Goal: Task Accomplishment & Management: Manage account settings

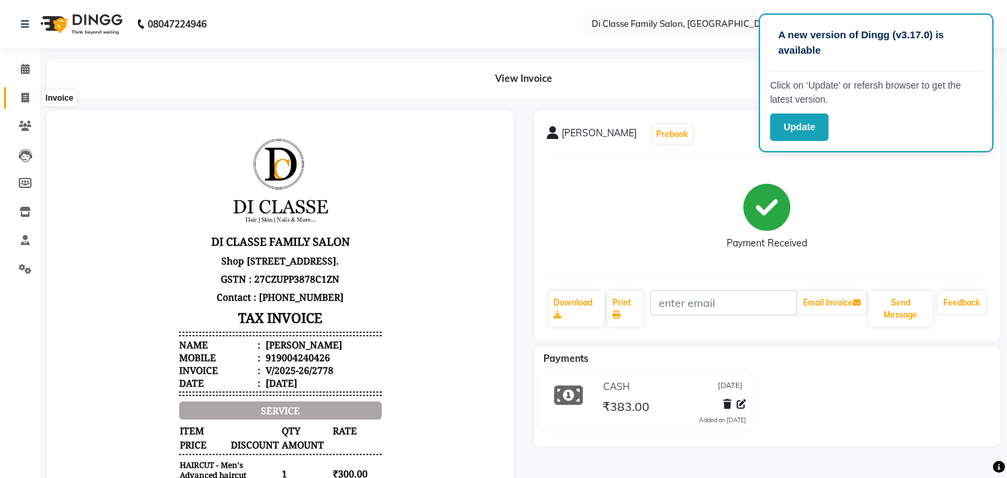
click at [21, 98] on icon at bounding box center [24, 98] width 7 height 10
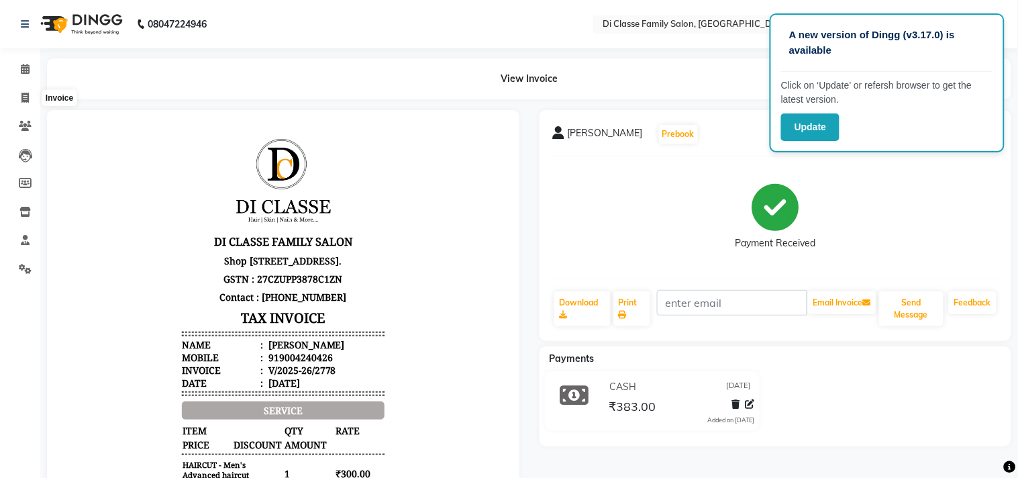
select select "service"
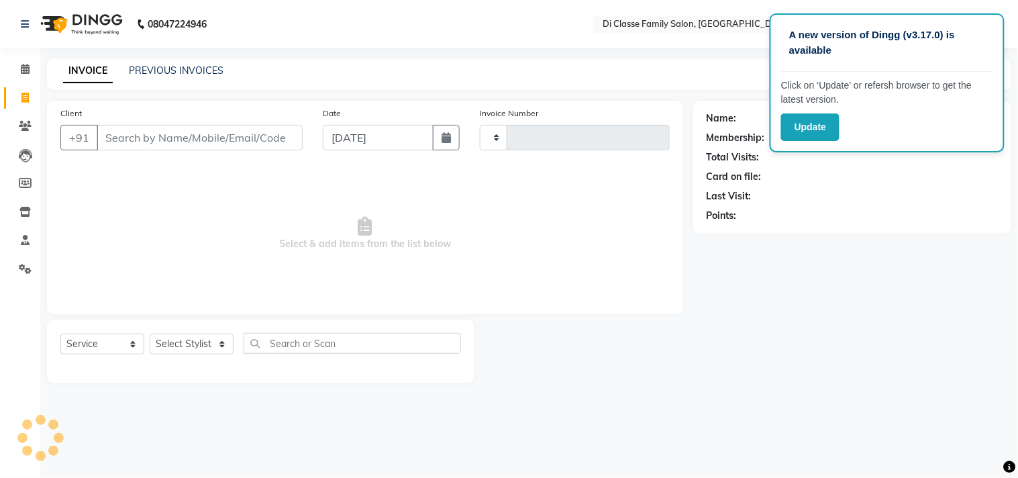
type input "2779"
select select "4704"
click at [149, 69] on link "PREVIOUS INVOICES" at bounding box center [176, 70] width 95 height 12
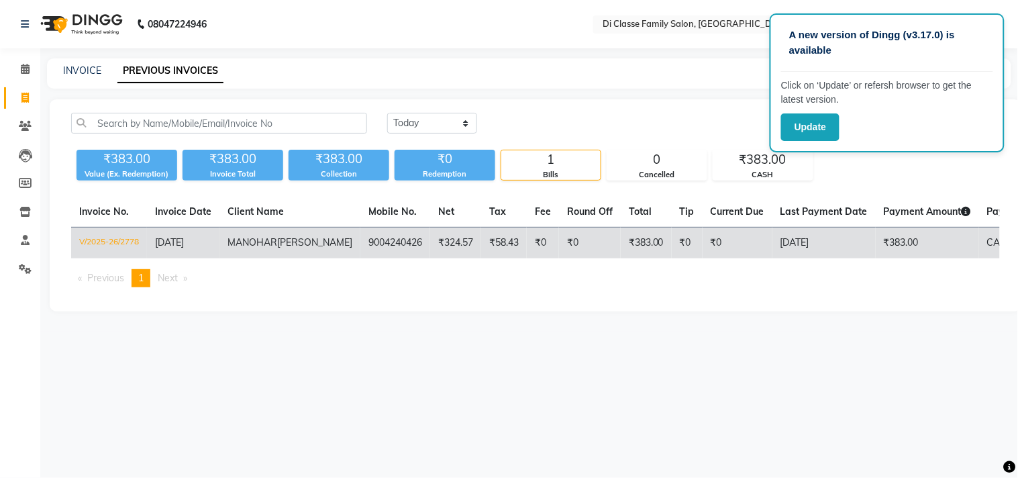
click at [772, 244] on td "[DATE]" at bounding box center [823, 244] width 103 height 32
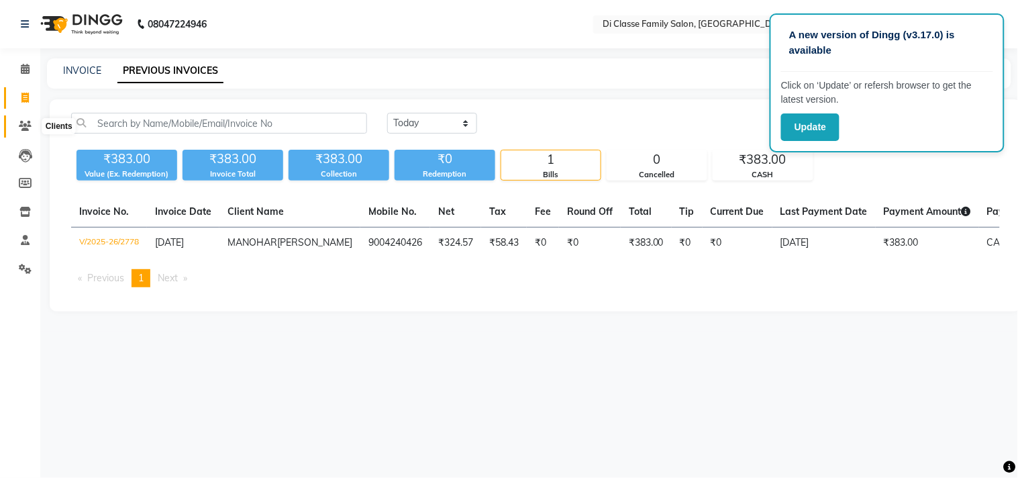
click at [14, 123] on span at bounding box center [24, 126] width 23 height 15
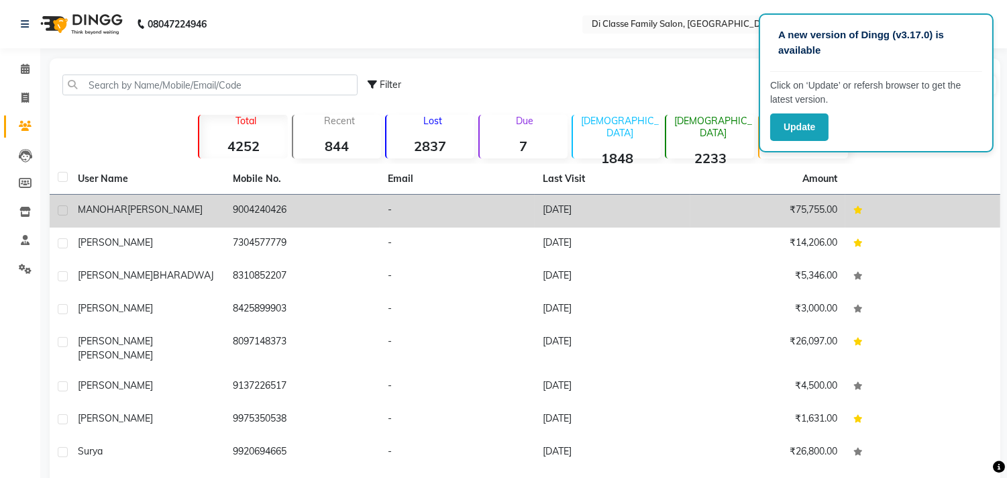
click at [169, 197] on td "MANOHAR PARKAR" at bounding box center [147, 211] width 155 height 33
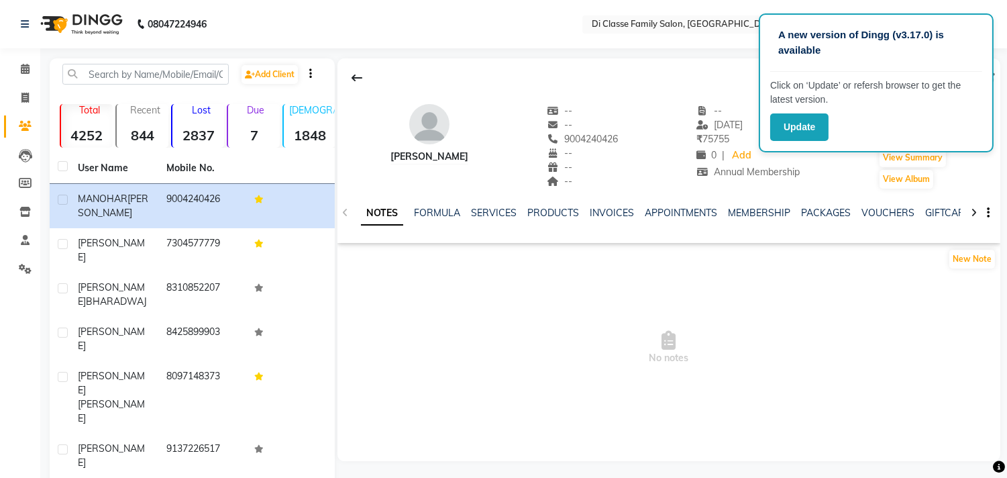
click at [642, 96] on div "MANOHAR PARKAR -- -- 9004240426 -- -- -- -- 01-09-2025 ₹ 75755 0 | Add Annual M…" at bounding box center [669, 140] width 663 height 99
click at [821, 126] on button "Update" at bounding box center [799, 127] width 58 height 28
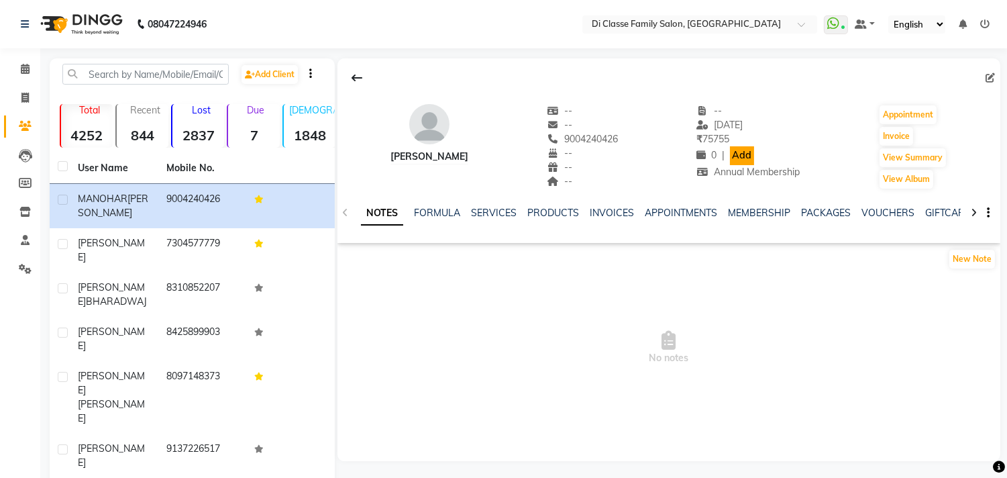
click at [754, 155] on link "Add" at bounding box center [741, 155] width 23 height 19
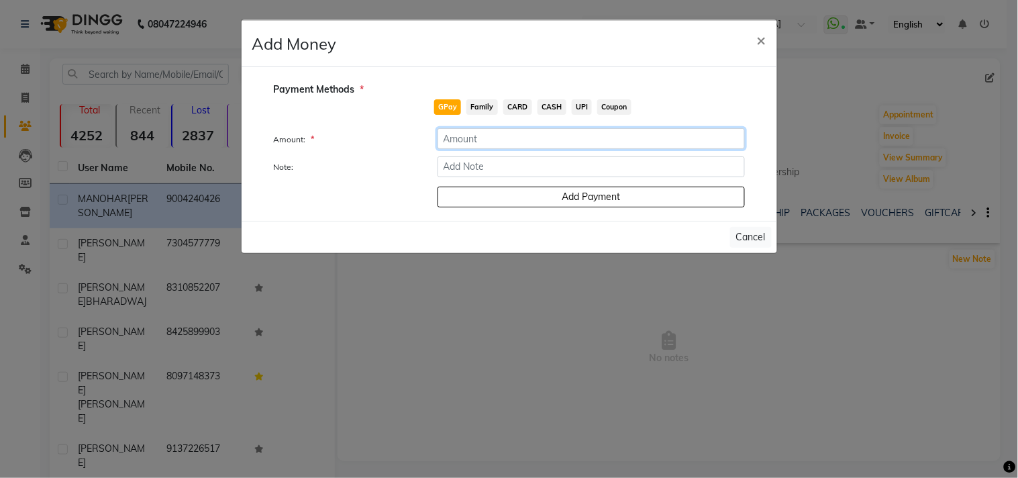
click at [601, 136] on input "number" at bounding box center [591, 138] width 307 height 21
click at [548, 104] on span "CASH" at bounding box center [552, 106] width 29 height 15
click at [547, 132] on input "number" at bounding box center [591, 138] width 307 height 21
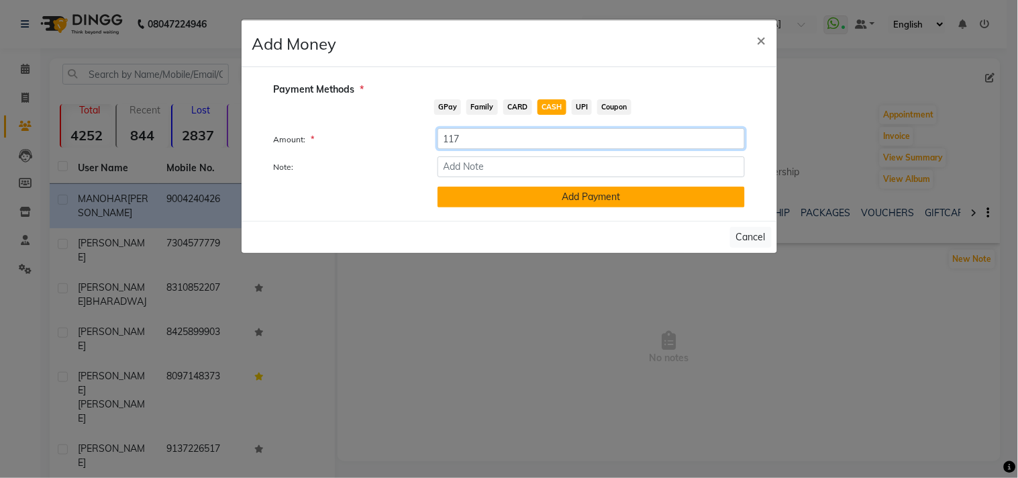
type input "117"
click at [577, 192] on button "Add Payment" at bounding box center [591, 197] width 307 height 21
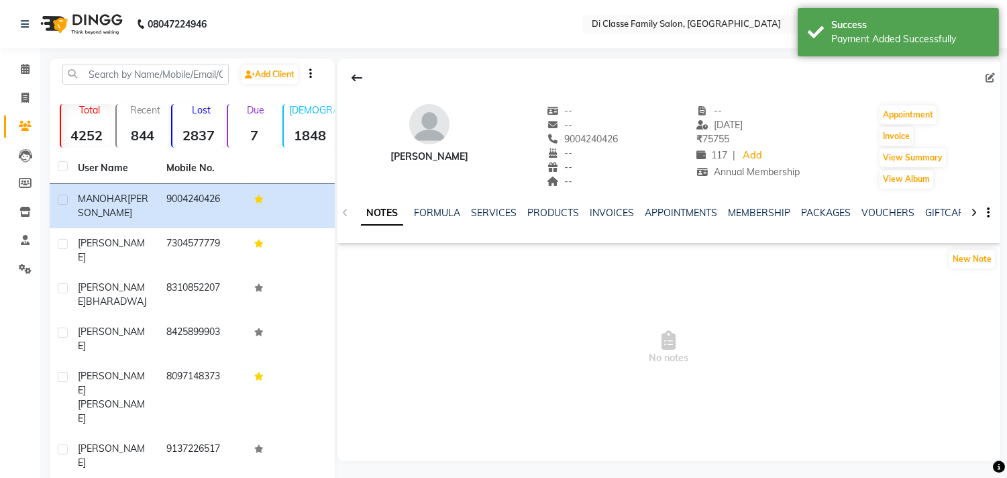
copy span "9004240426"
drag, startPoint x: 573, startPoint y: 139, endPoint x: 632, endPoint y: 139, distance: 58.4
click at [632, 139] on div "MANOHAR PARKAR -- -- 9004240426 -- -- -- -- 01-09-2025 ₹ 75755 117 | Add Annual…" at bounding box center [669, 140] width 663 height 99
click at [25, 93] on icon at bounding box center [24, 98] width 7 height 10
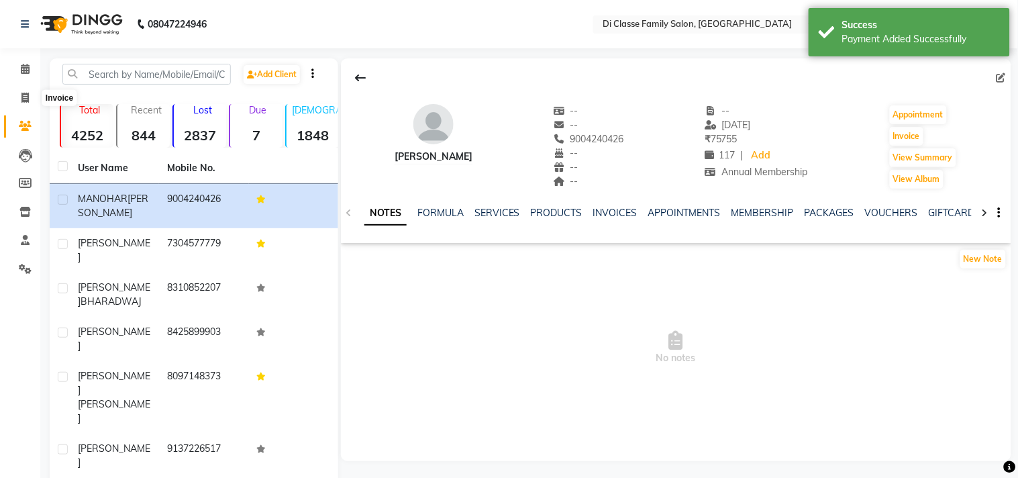
select select "4704"
select select "service"
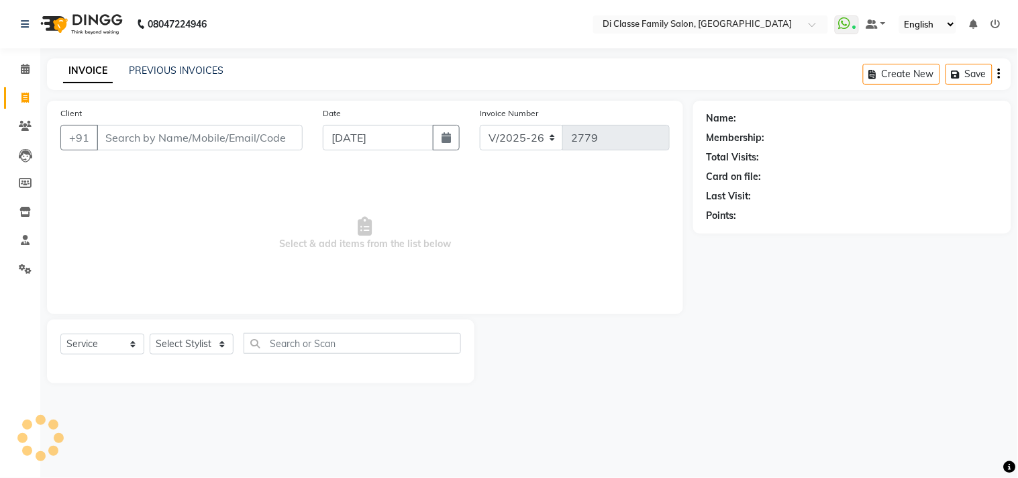
click at [200, 131] on input "Client" at bounding box center [200, 138] width 206 height 26
type input "9004240426"
select select "2: Object"
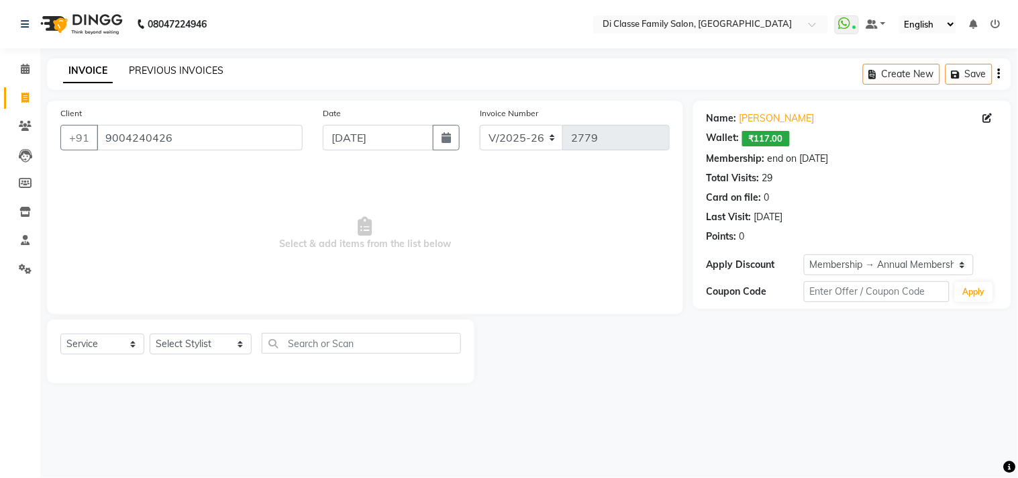
click at [158, 75] on link "PREVIOUS INVOICES" at bounding box center [176, 70] width 95 height 12
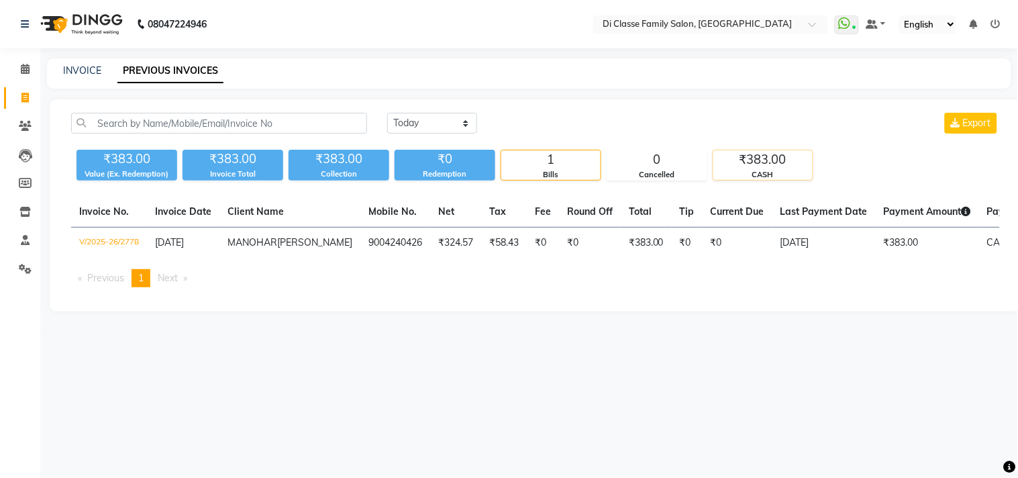
click at [755, 151] on div "₹383.00" at bounding box center [762, 159] width 99 height 19
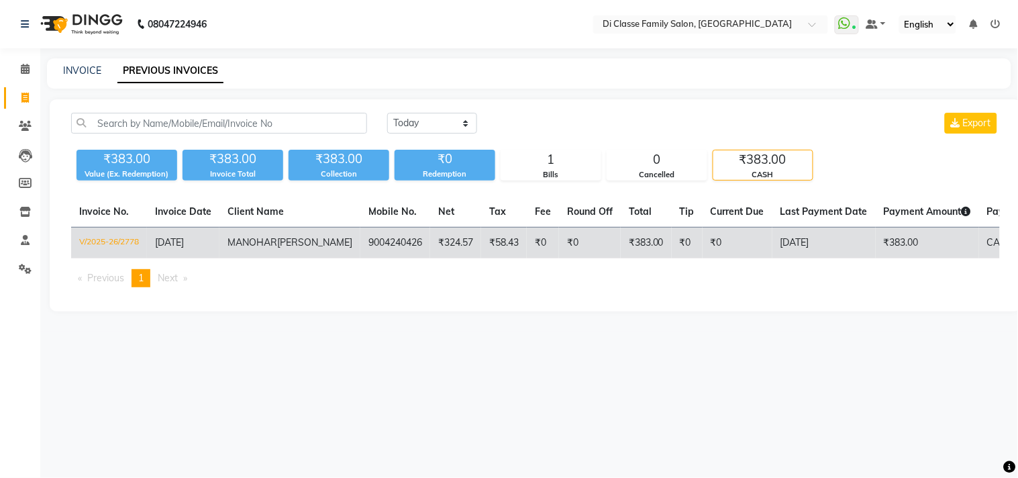
click at [876, 256] on td "₹383.00" at bounding box center [927, 244] width 103 height 32
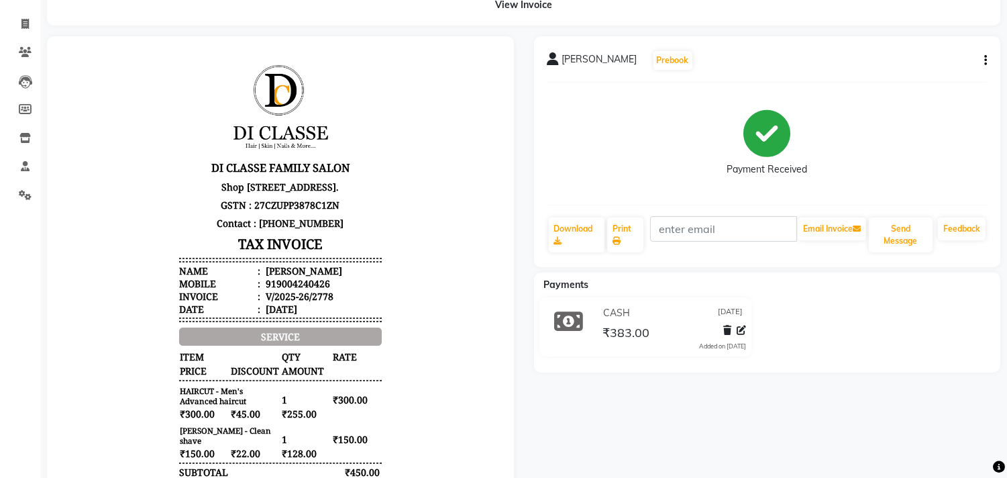
scroll to position [69, 0]
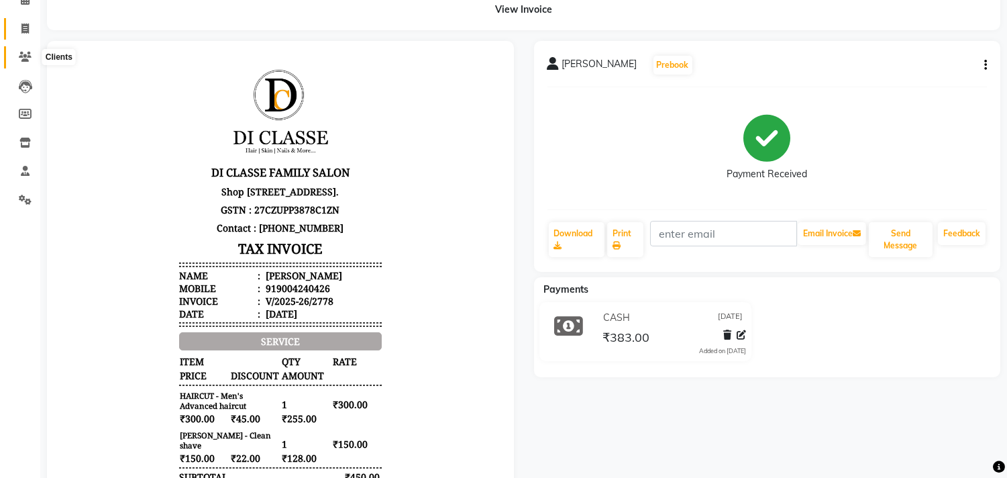
click at [27, 55] on icon at bounding box center [25, 57] width 13 height 10
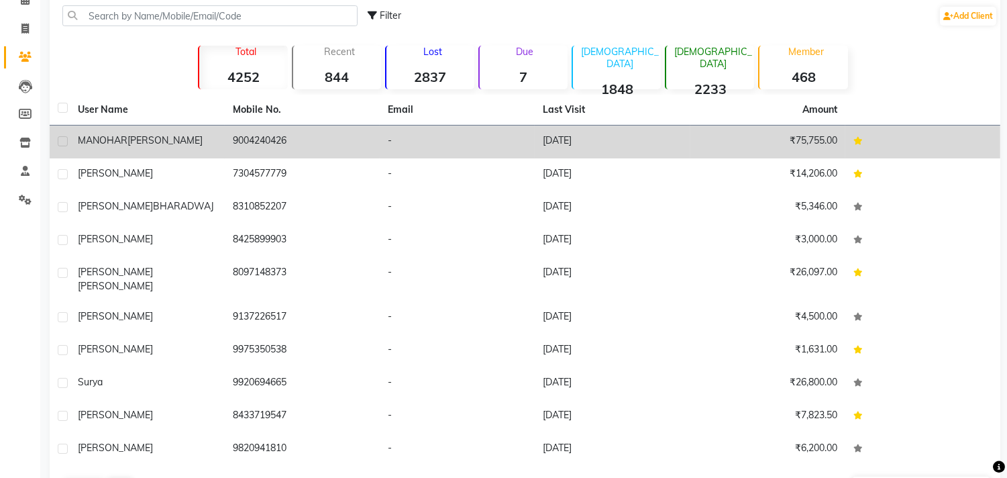
click at [269, 136] on td "9004240426" at bounding box center [302, 141] width 155 height 33
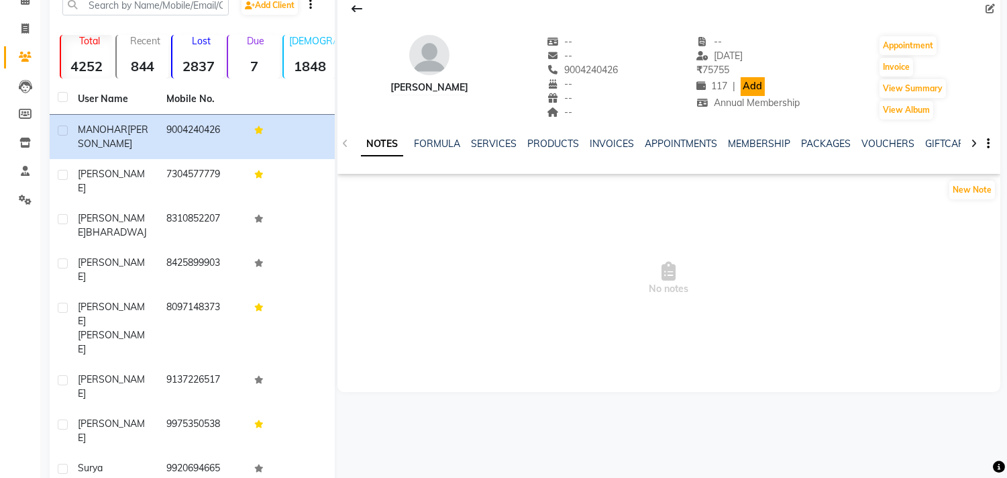
click at [764, 85] on link "Add" at bounding box center [752, 86] width 23 height 19
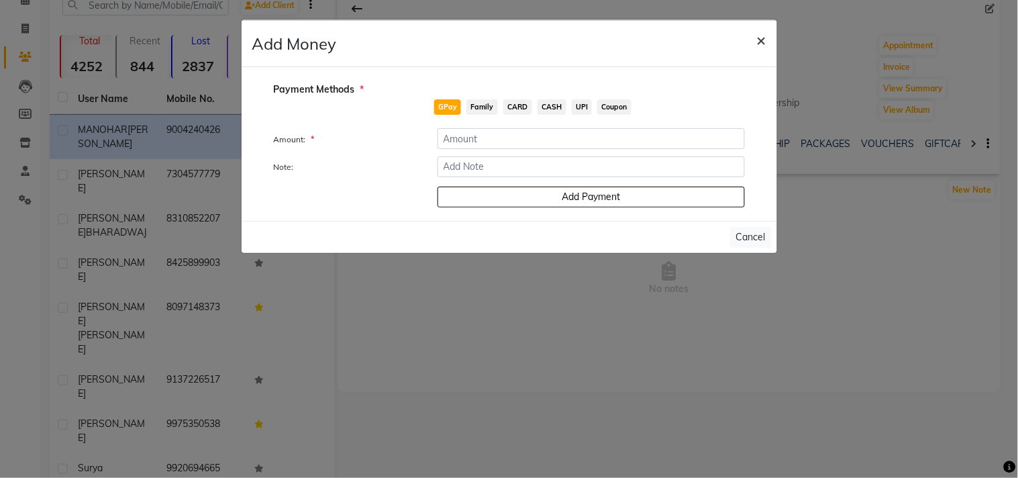
click at [763, 38] on span "×" at bounding box center [761, 40] width 9 height 20
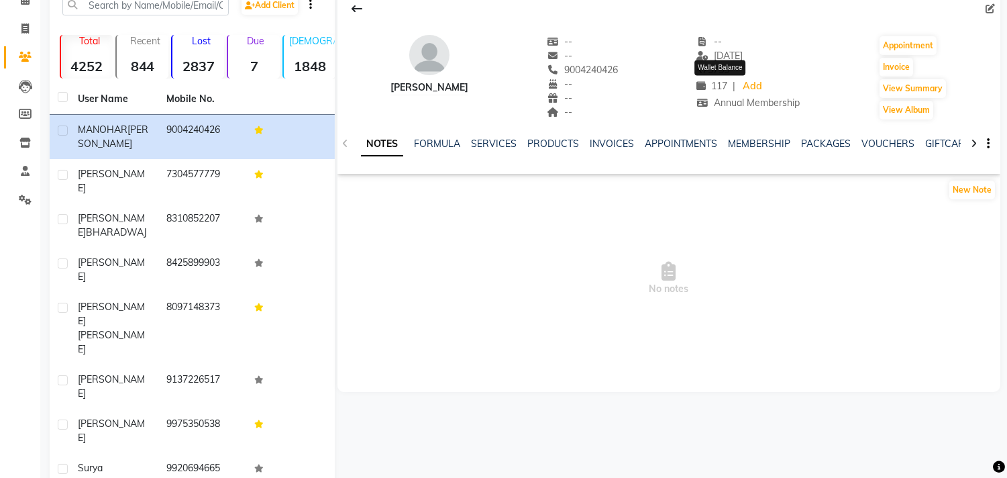
click at [716, 88] on span "117" at bounding box center [712, 86] width 31 height 12
click at [717, 85] on span "117" at bounding box center [712, 86] width 31 height 12
click at [727, 84] on span "117" at bounding box center [712, 86] width 31 height 12
click at [757, 81] on link "Add" at bounding box center [752, 86] width 23 height 19
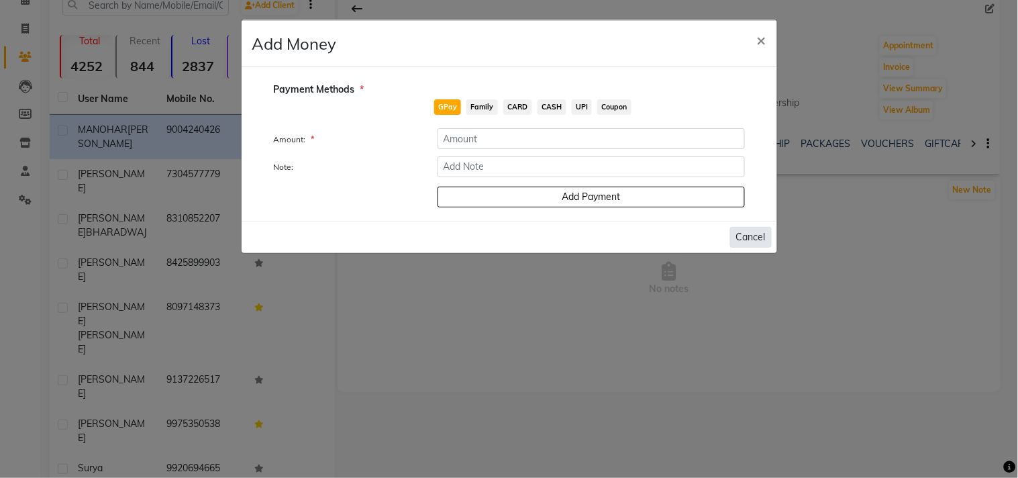
click at [754, 228] on button "Cancel" at bounding box center [751, 237] width 42 height 21
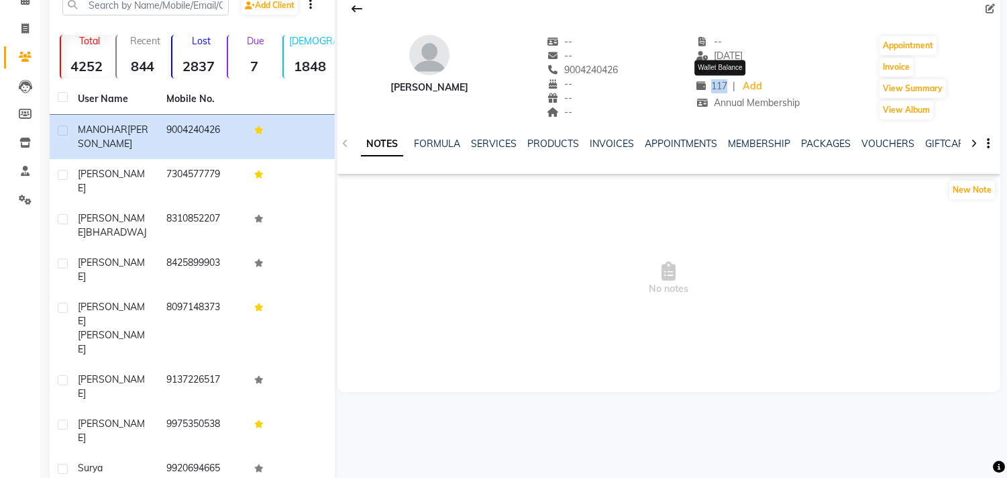
click at [723, 87] on span "117" at bounding box center [712, 86] width 31 height 12
click at [722, 88] on span "117" at bounding box center [712, 86] width 31 height 12
click at [723, 87] on span "117" at bounding box center [712, 86] width 31 height 12
click at [24, 35] on span at bounding box center [24, 28] width 23 height 15
select select "service"
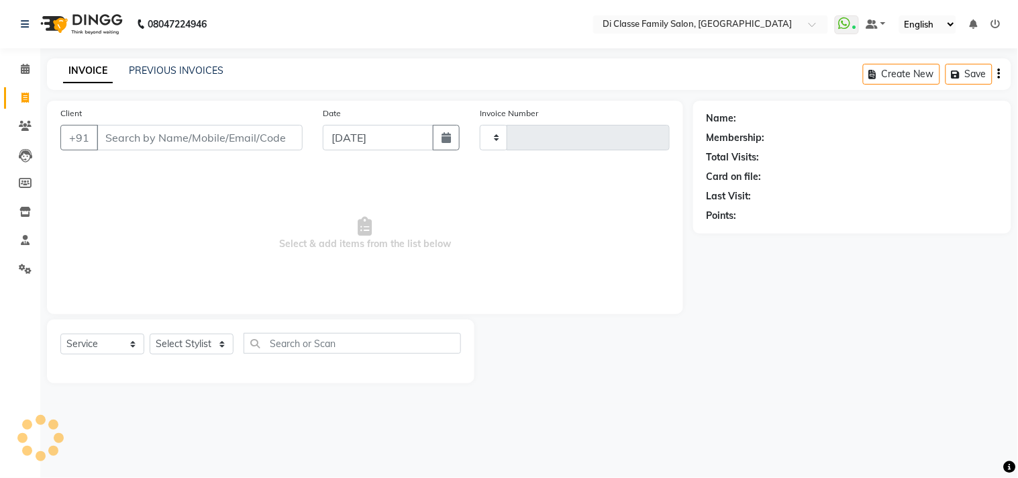
type input "2779"
select select "4704"
click at [223, 156] on div "Client +91" at bounding box center [181, 133] width 262 height 55
click at [205, 66] on link "PREVIOUS INVOICES" at bounding box center [176, 70] width 95 height 12
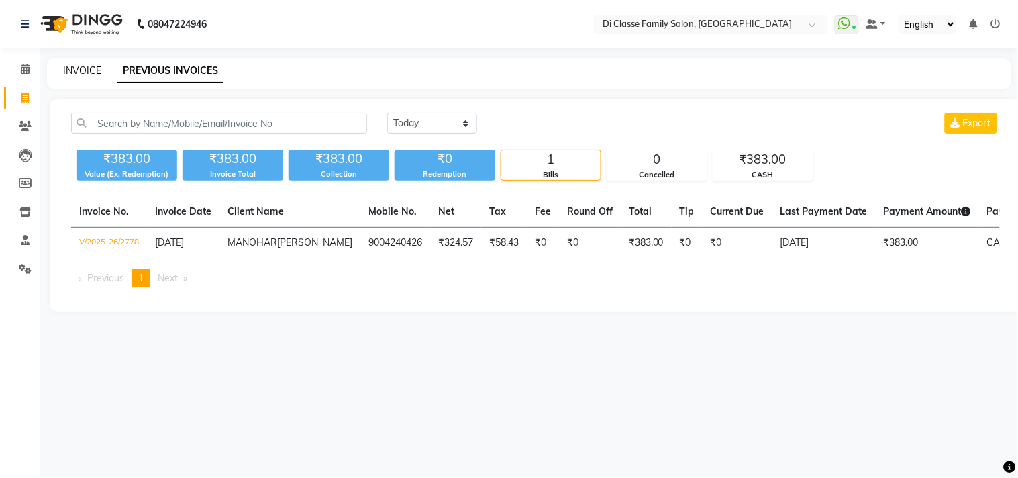
click at [91, 64] on link "INVOICE" at bounding box center [82, 70] width 38 height 12
select select "service"
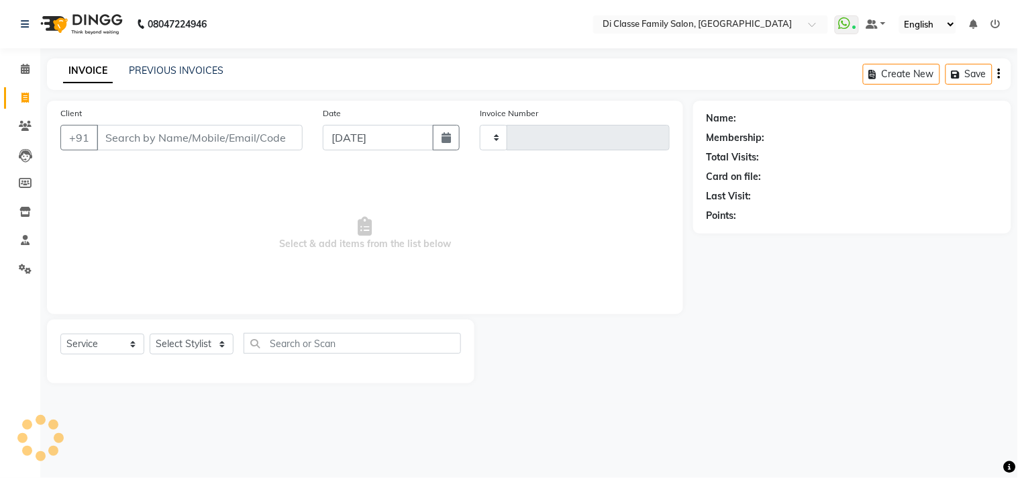
type input "2779"
select select "4704"
click at [132, 156] on div "Client +91" at bounding box center [181, 133] width 262 height 55
click at [213, 138] on input "Client" at bounding box center [200, 138] width 206 height 26
click at [209, 138] on input "Client" at bounding box center [200, 138] width 206 height 26
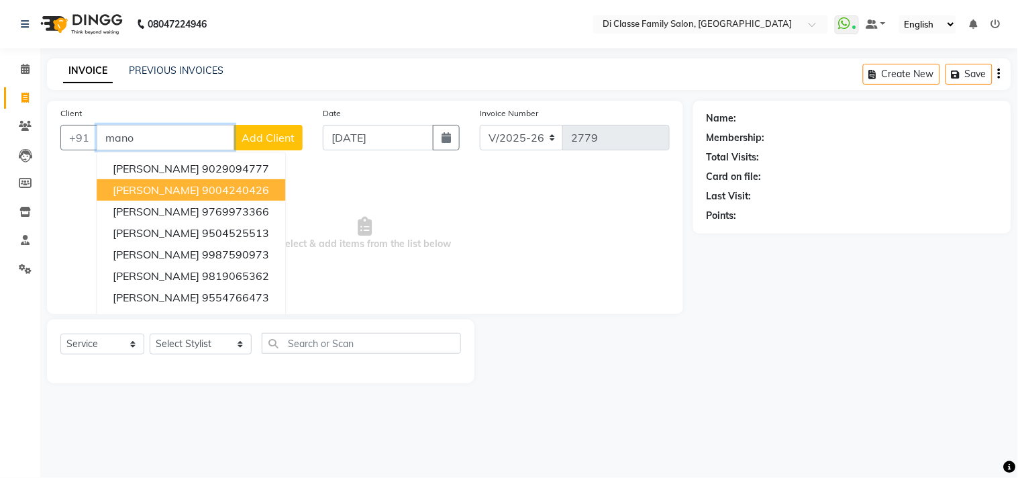
click at [266, 191] on ngb-highlight "9004240426" at bounding box center [235, 189] width 67 height 13
type input "9004240426"
select select "2: Object"
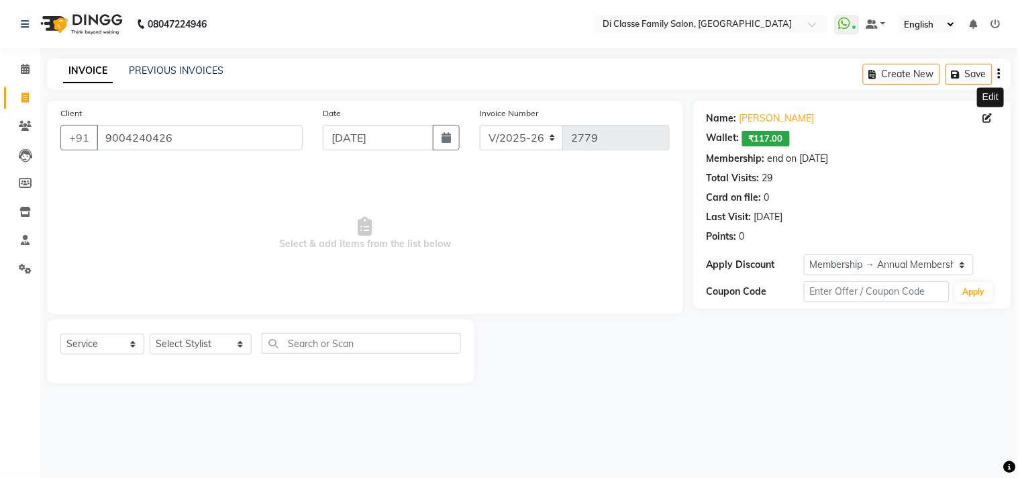
click at [985, 121] on icon at bounding box center [987, 117] width 9 height 9
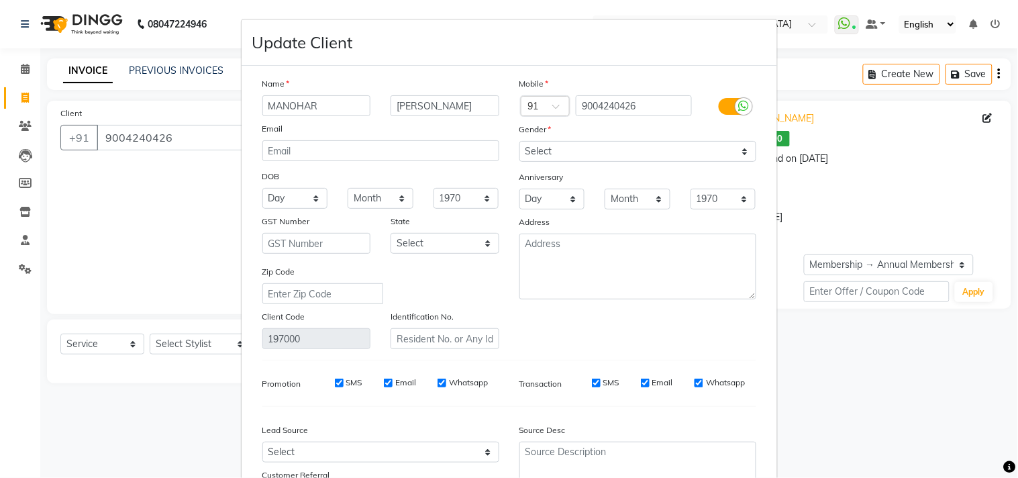
click at [848, 158] on ngb-modal-window "Update Client Name MANOHAR PARKAR Email DOB Day 01 02 03 04 05 06 07 08 09 10 1…" at bounding box center [509, 239] width 1018 height 478
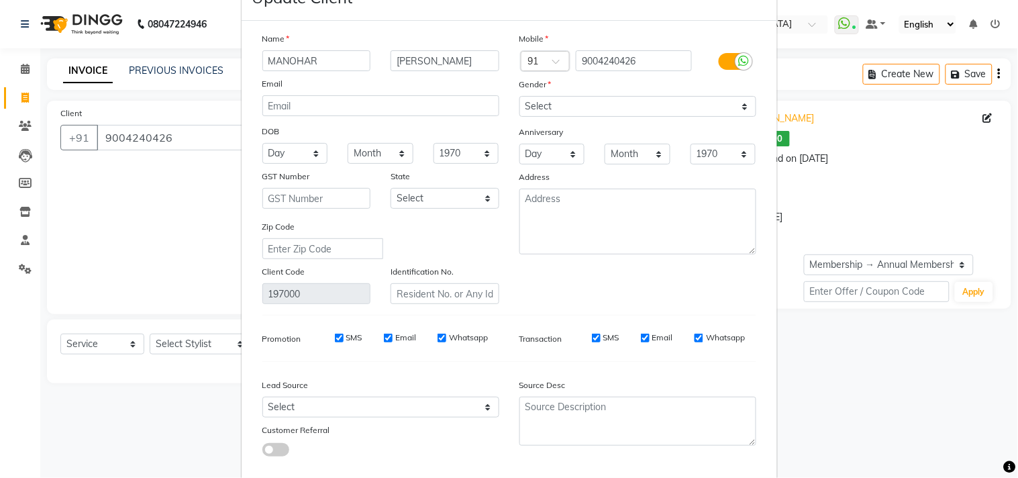
scroll to position [119, 0]
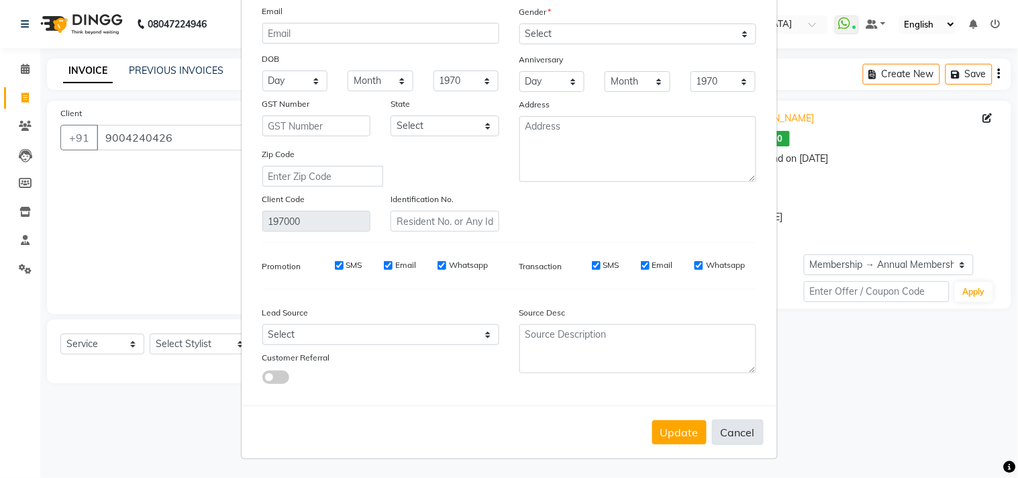
click at [727, 428] on button "Cancel" at bounding box center [738, 432] width 52 height 26
select select
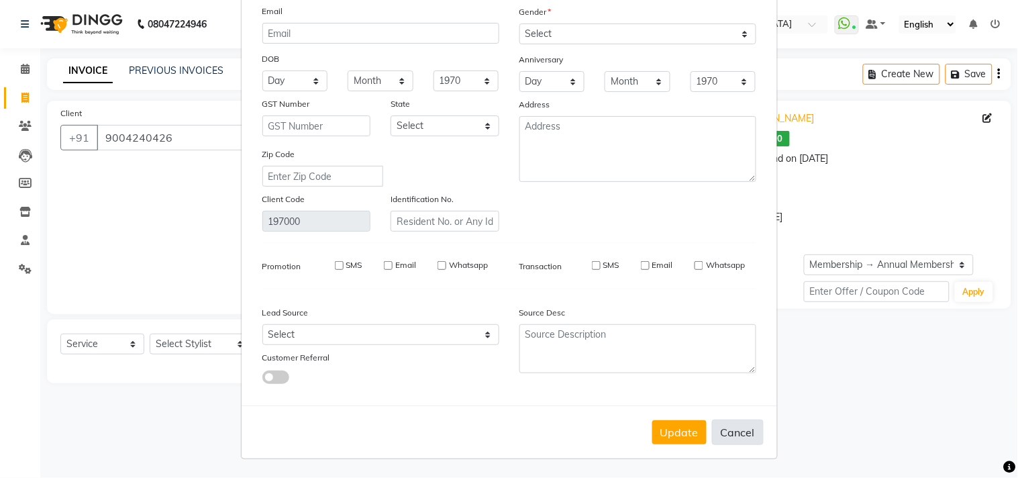
select select
checkbox input "false"
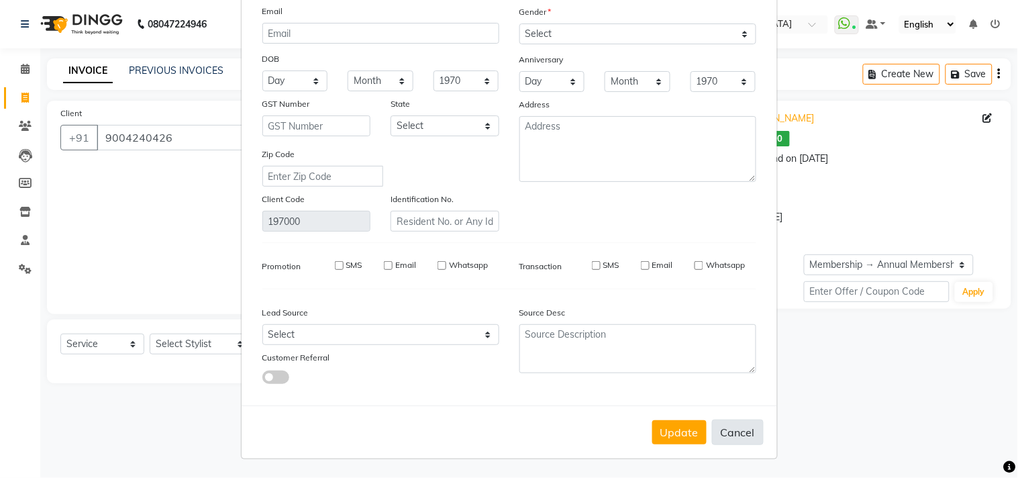
checkbox input "false"
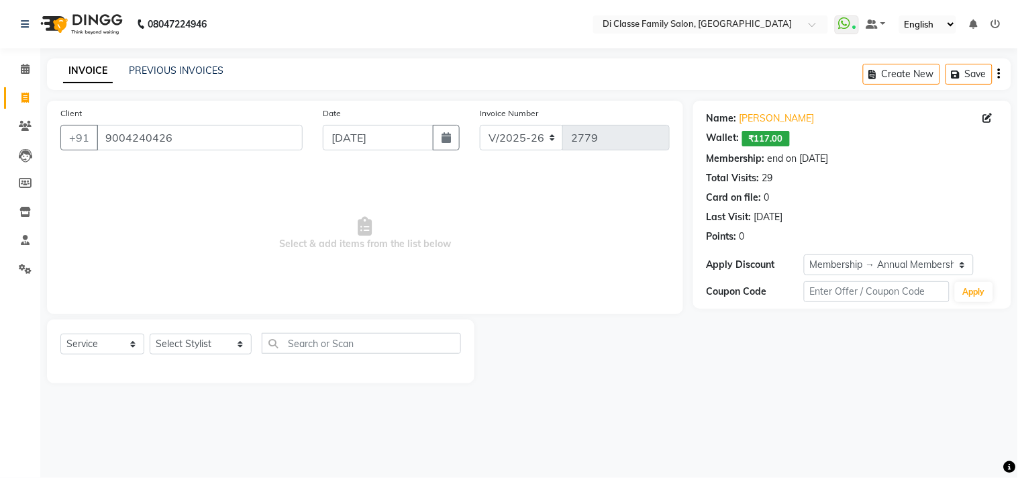
click at [776, 139] on span "₹117.00" at bounding box center [766, 138] width 48 height 15
click at [779, 136] on span "₹117.00" at bounding box center [766, 138] width 48 height 15
click at [21, 119] on span at bounding box center [24, 126] width 23 height 15
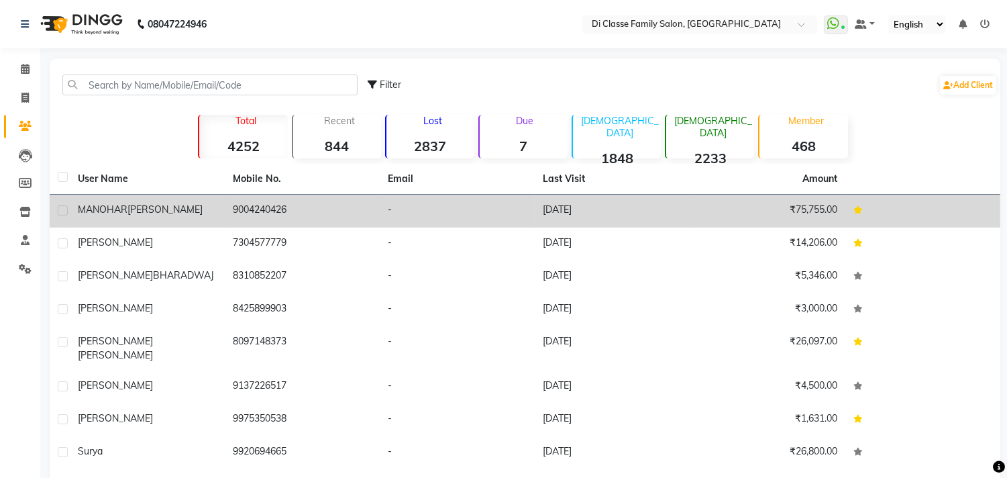
click at [223, 199] on td "MANOHAR PARKAR" at bounding box center [147, 211] width 155 height 33
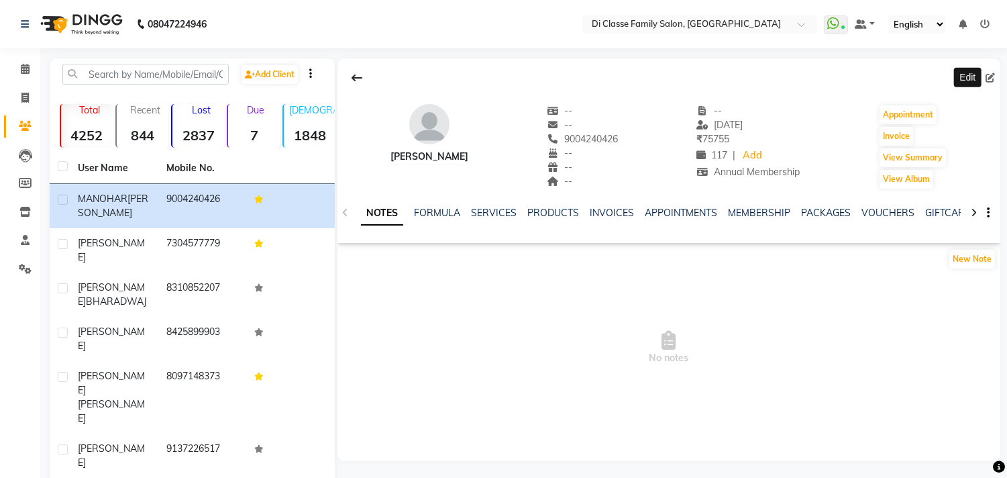
click at [994, 71] on span at bounding box center [993, 78] width 15 height 14
click at [991, 81] on icon at bounding box center [990, 77] width 9 height 9
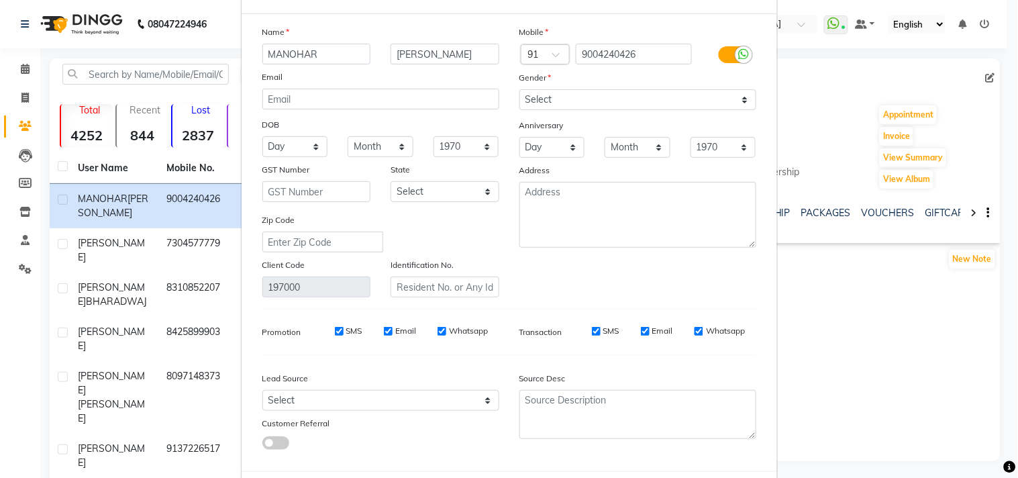
scroll to position [119, 0]
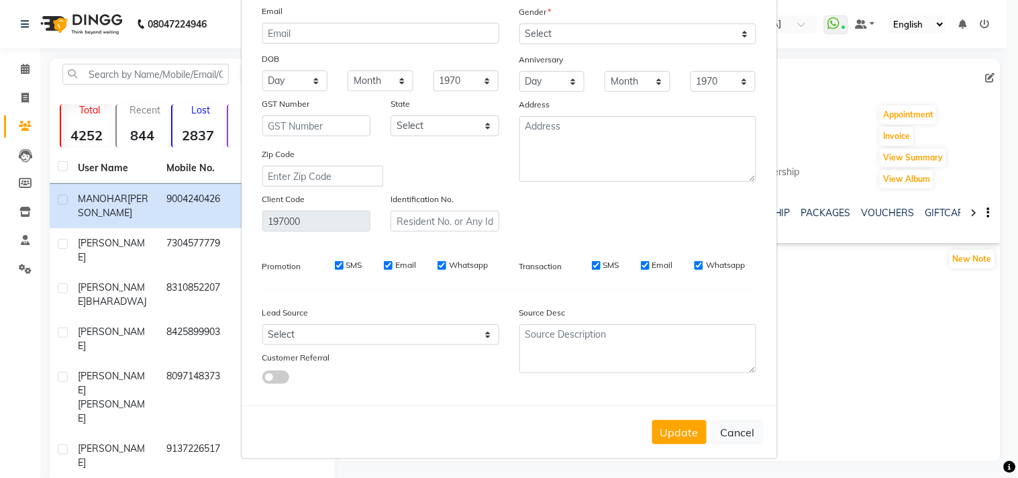
click at [741, 423] on button "Cancel" at bounding box center [738, 432] width 52 height 26
select select
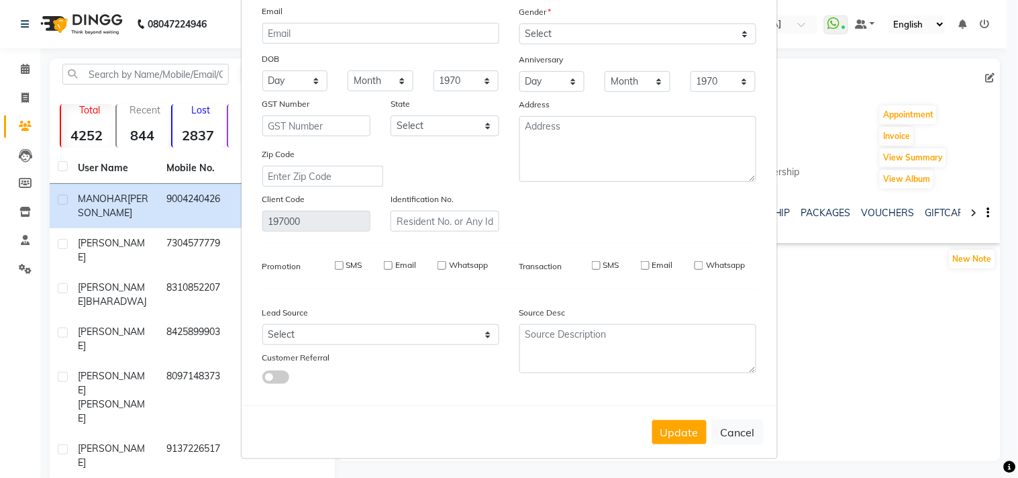
select select
checkbox input "false"
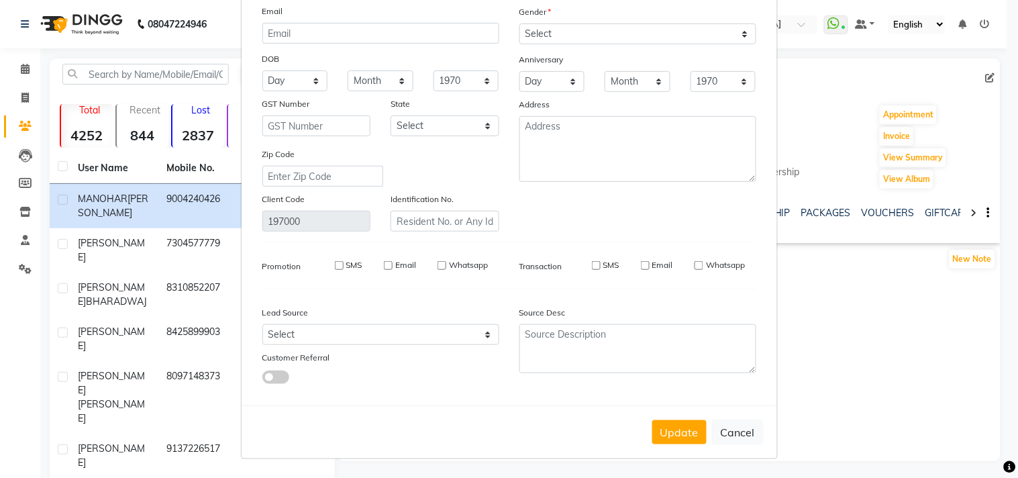
checkbox input "false"
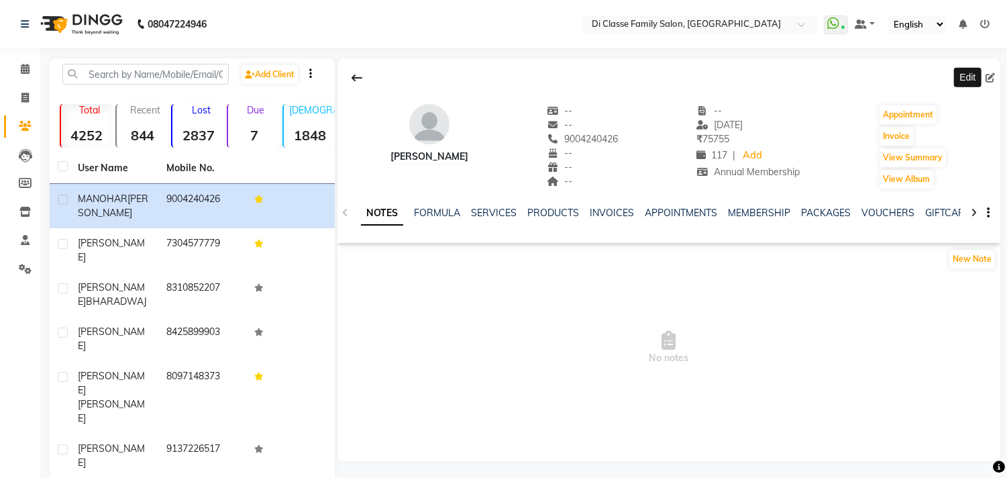
click at [974, 210] on icon at bounding box center [974, 212] width 6 height 9
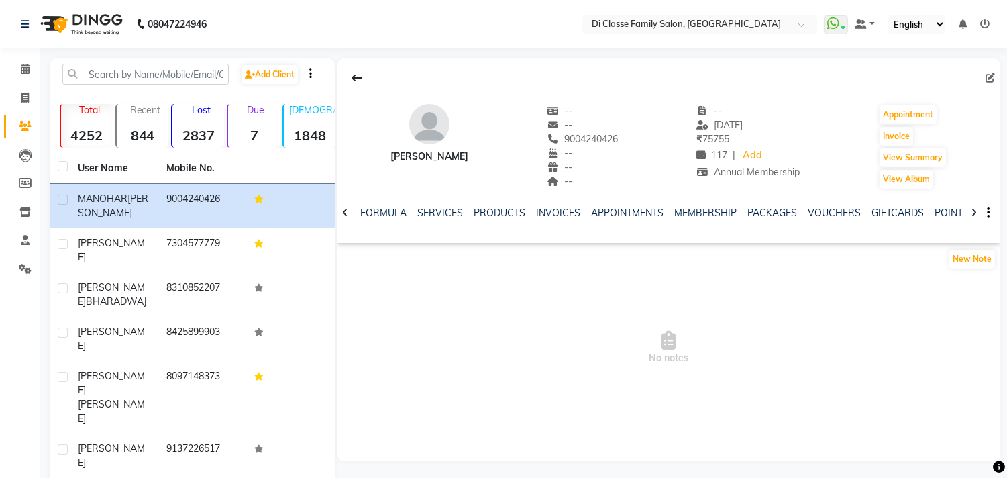
click at [974, 210] on icon at bounding box center [974, 212] width 6 height 9
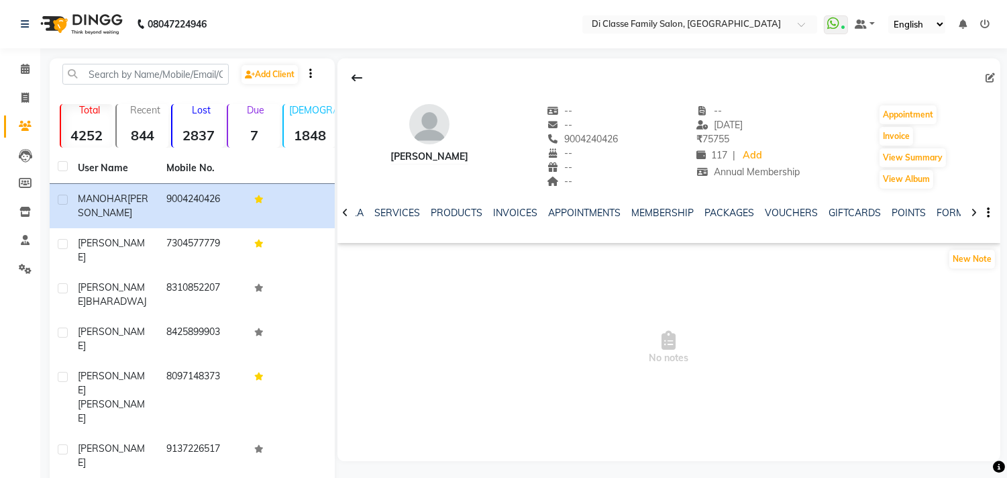
click at [974, 210] on icon at bounding box center [974, 212] width 6 height 9
click at [974, 210] on div "NOTES FORMULA SERVICES PRODUCTS INVOICES APPOINTMENTS MEMBERSHIP PACKAGES VOUCH…" at bounding box center [669, 213] width 663 height 46
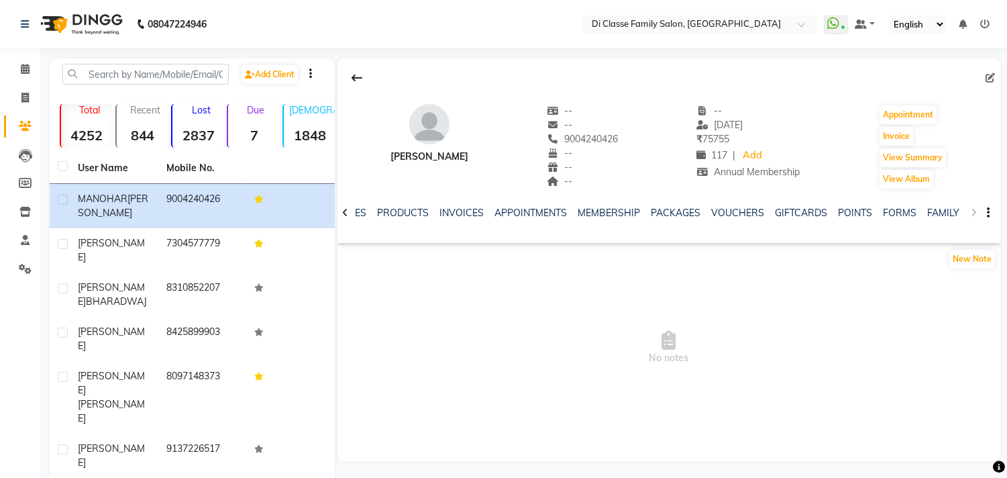
click at [974, 210] on div "NOTES FORMULA SERVICES PRODUCTS INVOICES APPOINTMENTS MEMBERSHIP PACKAGES VOUCH…" at bounding box center [669, 213] width 663 height 46
click at [725, 150] on span "117" at bounding box center [712, 155] width 31 height 12
click at [723, 150] on span "117" at bounding box center [712, 155] width 31 height 12
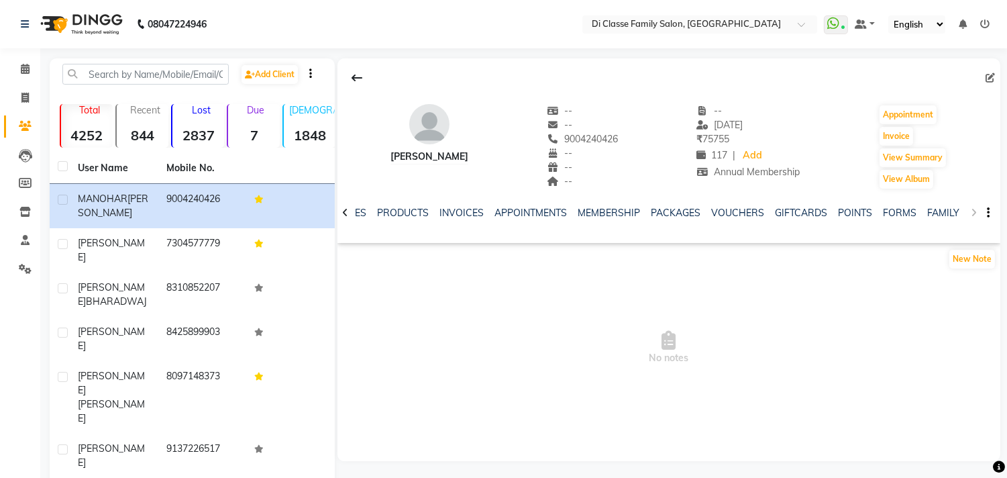
click at [799, 225] on div "NOTES FORMULA SERVICES PRODUCTS INVOICES APPOINTMENTS MEMBERSHIP PACKAGES VOUCH…" at bounding box center [653, 218] width 584 height 25
click at [978, 215] on div "NOTES FORMULA SERVICES PRODUCTS INVOICES APPOINTMENTS MEMBERSHIP PACKAGES VOUCH…" at bounding box center [669, 213] width 663 height 46
click at [974, 213] on div "NOTES FORMULA SERVICES PRODUCTS INVOICES APPOINTMENTS MEMBERSHIP PACKAGES VOUCH…" at bounding box center [669, 213] width 663 height 46
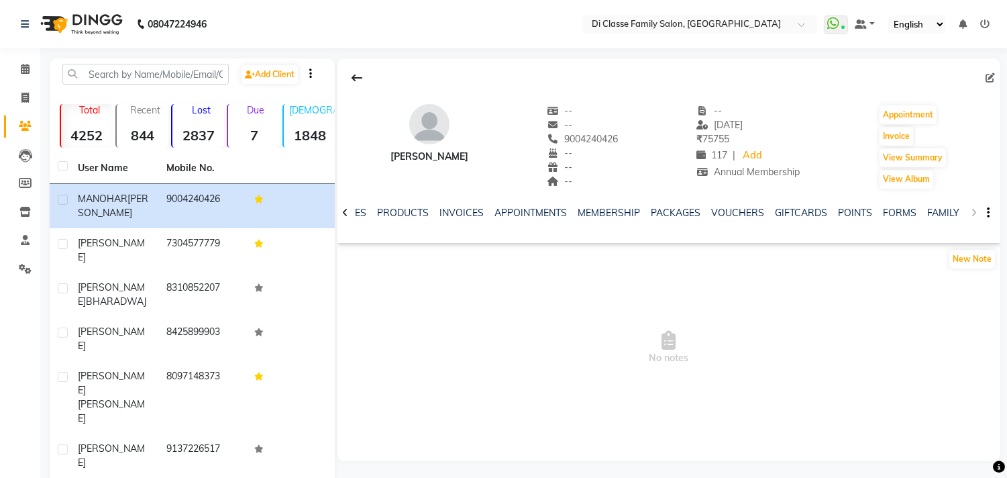
click at [974, 213] on div "NOTES FORMULA SERVICES PRODUCTS INVOICES APPOINTMENTS MEMBERSHIP PACKAGES VOUCH…" at bounding box center [669, 213] width 663 height 46
click at [988, 205] on div "NOTES FORMULA SERVICES PRODUCTS INVOICES APPOINTMENTS MEMBERSHIP PACKAGES VOUCH…" at bounding box center [669, 213] width 663 height 46
click at [987, 213] on icon "button" at bounding box center [988, 213] width 3 height 1
click at [901, 319] on span "No notes" at bounding box center [669, 348] width 663 height 134
click at [987, 211] on button "button" at bounding box center [986, 213] width 8 height 14
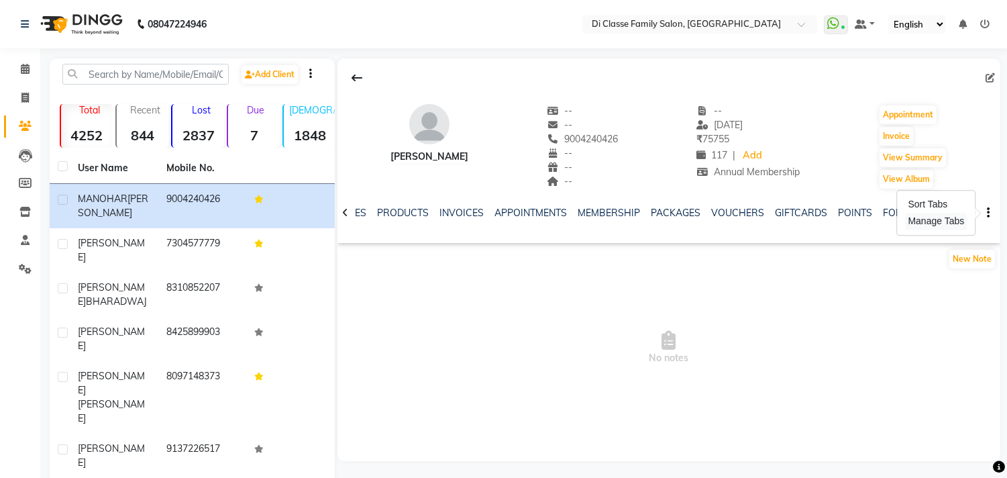
click at [948, 222] on div "Manage Tabs" at bounding box center [937, 221] width 62 height 17
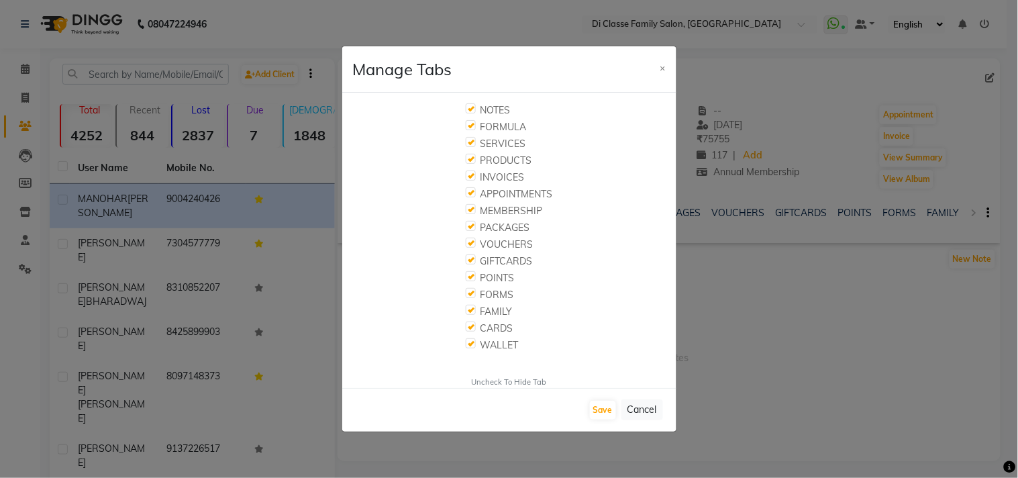
click at [660, 67] on span "×" at bounding box center [662, 68] width 5 height 12
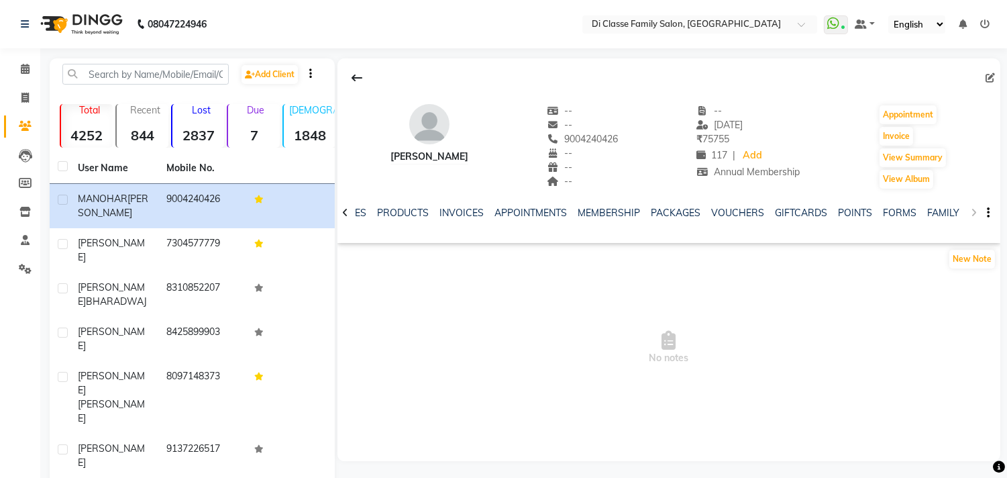
click at [973, 213] on div "NOTES FORMULA SERVICES PRODUCTS INVOICES APPOINTMENTS MEMBERSHIP PACKAGES VOUCH…" at bounding box center [669, 213] width 663 height 46
click at [973, 212] on div "NOTES FORMULA SERVICES PRODUCTS INVOICES APPOINTMENTS MEMBERSHIP PACKAGES VOUCH…" at bounding box center [669, 213] width 663 height 46
click at [976, 209] on div "NOTES FORMULA SERVICES PRODUCTS INVOICES APPOINTMENTS MEMBERSHIP PACKAGES VOUCH…" at bounding box center [669, 213] width 663 height 46
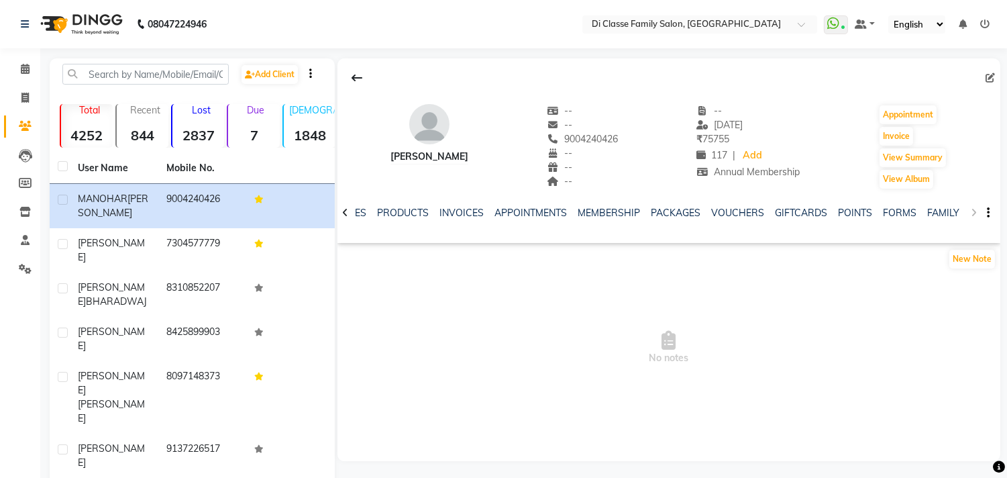
click at [976, 209] on div "NOTES FORMULA SERVICES PRODUCTS INVOICES APPOINTMENTS MEMBERSHIP PACKAGES VOUCH…" at bounding box center [669, 213] width 663 height 46
click at [349, 207] on div at bounding box center [345, 212] width 15 height 26
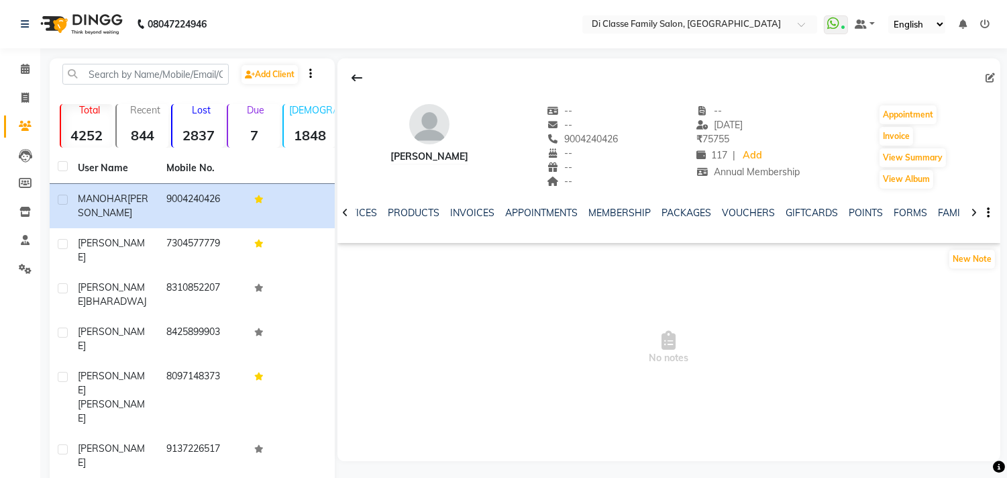
click at [349, 207] on div at bounding box center [345, 212] width 15 height 26
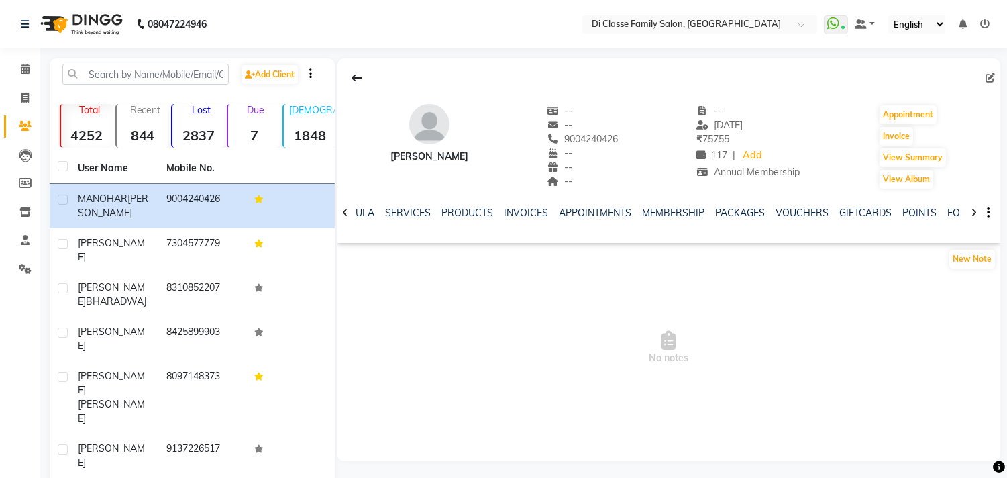
click at [349, 207] on div at bounding box center [345, 212] width 15 height 26
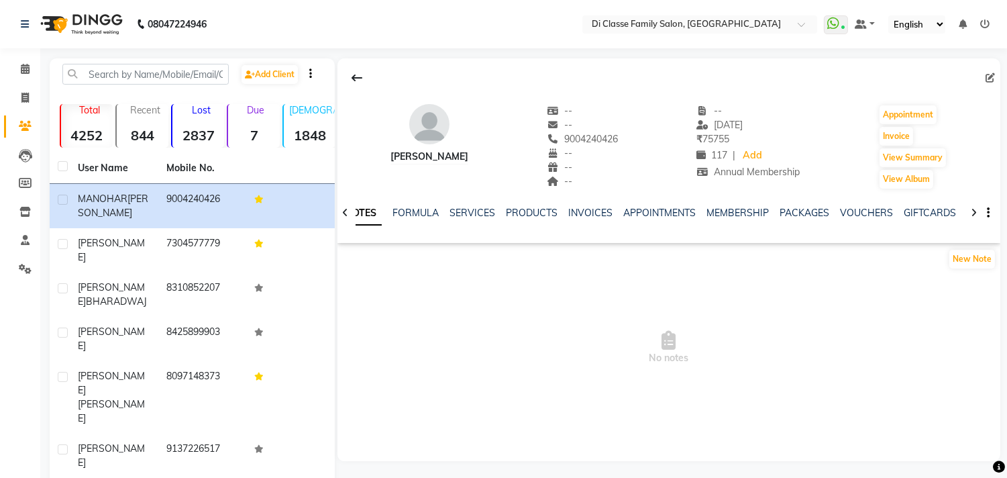
click at [349, 207] on div at bounding box center [345, 212] width 15 height 26
click at [349, 207] on div "NOTES FORMULA SERVICES PRODUCTS INVOICES APPOINTMENTS MEMBERSHIP PACKAGES VOUCH…" at bounding box center [669, 213] width 663 height 46
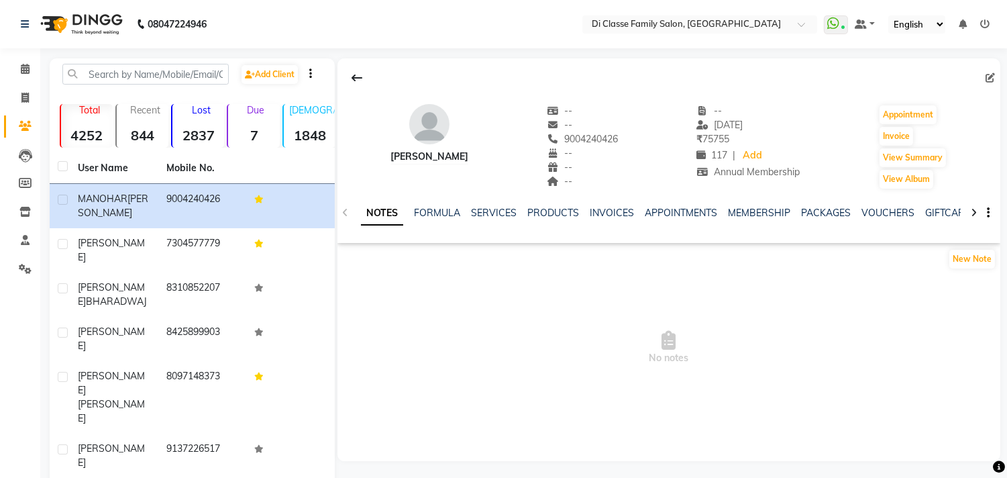
click at [984, 210] on button "button" at bounding box center [986, 213] width 8 height 14
click at [929, 307] on span "No notes" at bounding box center [669, 348] width 663 height 134
click at [972, 209] on icon at bounding box center [974, 212] width 6 height 9
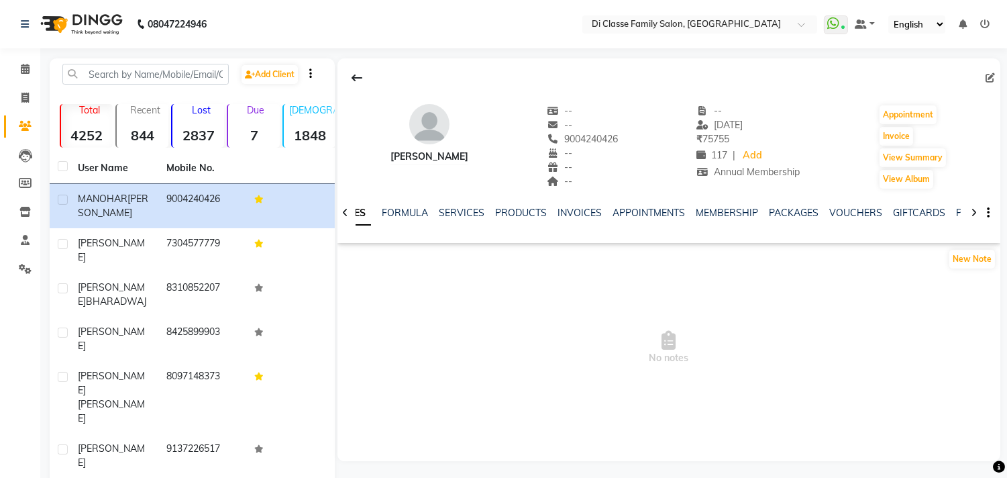
click at [972, 209] on icon at bounding box center [974, 212] width 6 height 9
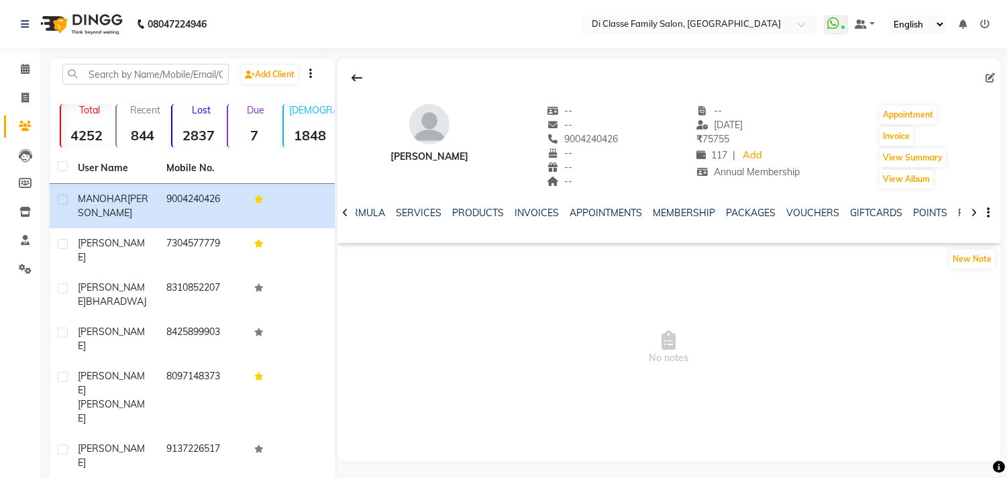
click at [972, 209] on icon at bounding box center [974, 212] width 6 height 9
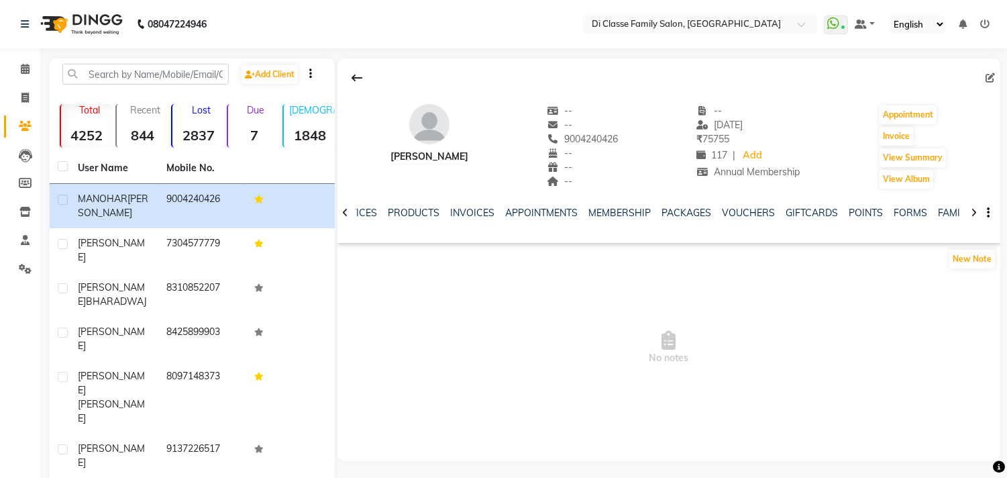
click at [972, 209] on icon at bounding box center [974, 212] width 6 height 9
click at [972, 209] on div "NOTES FORMULA SERVICES PRODUCTS INVOICES APPOINTMENTS MEMBERSHIP PACKAGES VOUCH…" at bounding box center [669, 213] width 663 height 46
click at [970, 215] on link "CARDS" at bounding box center [986, 213] width 33 height 12
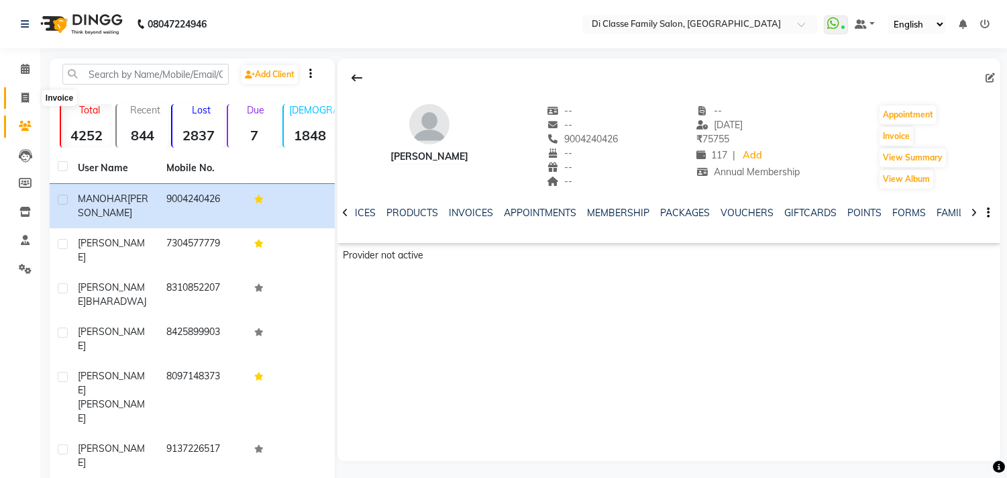
click at [26, 101] on icon at bounding box center [24, 98] width 7 height 10
select select "service"
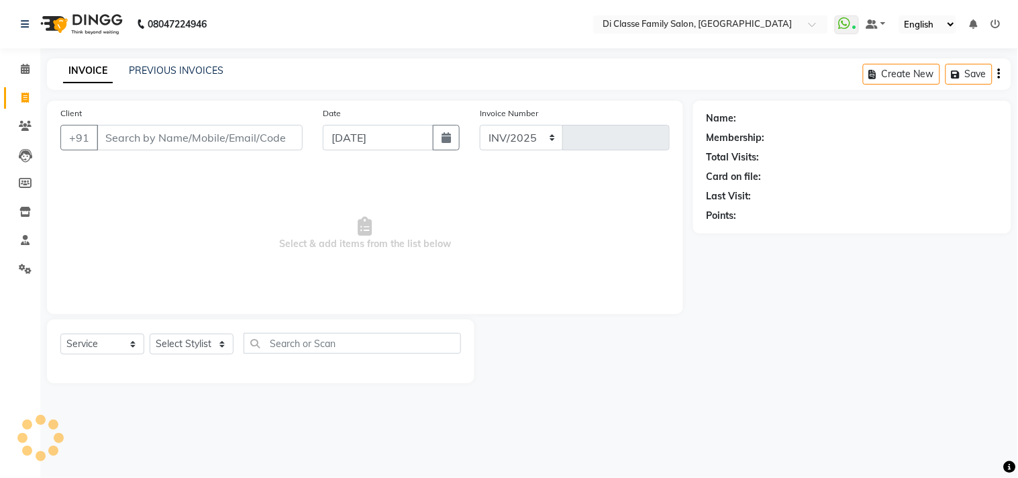
select select "4704"
type input "2779"
click at [15, 169] on li "Members" at bounding box center [20, 183] width 40 height 29
click at [22, 150] on icon at bounding box center [25, 155] width 13 height 13
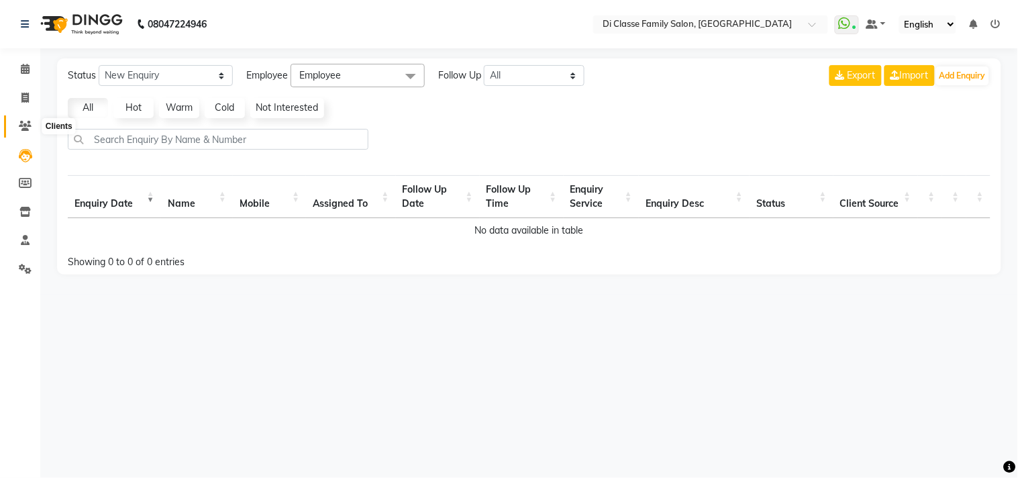
click at [34, 125] on span at bounding box center [24, 126] width 23 height 15
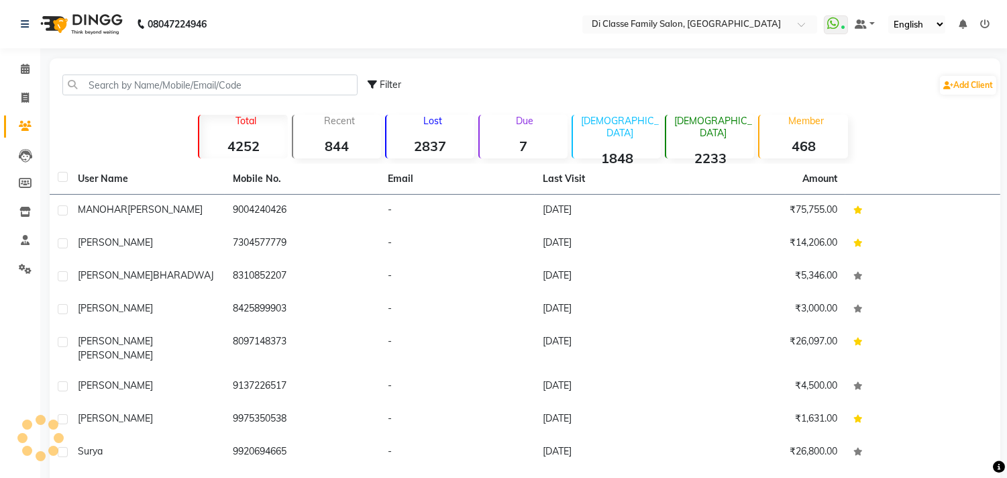
click at [45, 86] on main "Filter Add Client Total 4252 Recent 844 Lost 2837 Due 7 Male 1848 Female 2233 M…" at bounding box center [523, 325] width 967 height 534
click at [34, 92] on span at bounding box center [24, 98] width 23 height 15
select select "4704"
select select "service"
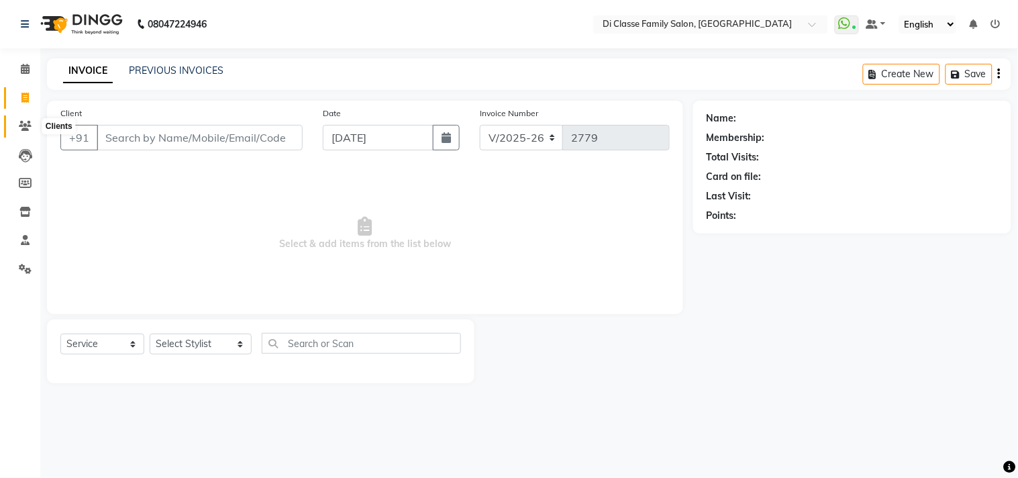
click at [24, 123] on icon at bounding box center [25, 126] width 13 height 10
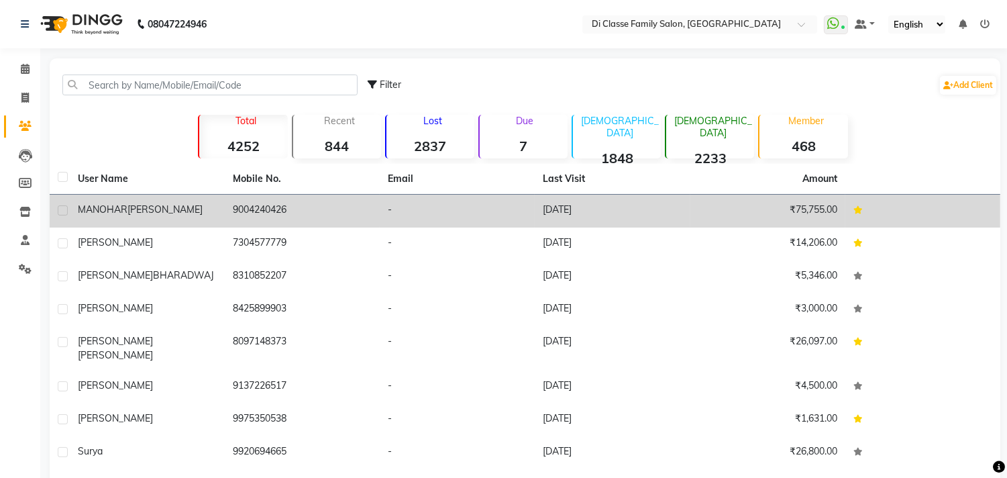
click at [331, 204] on td "9004240426" at bounding box center [302, 211] width 155 height 33
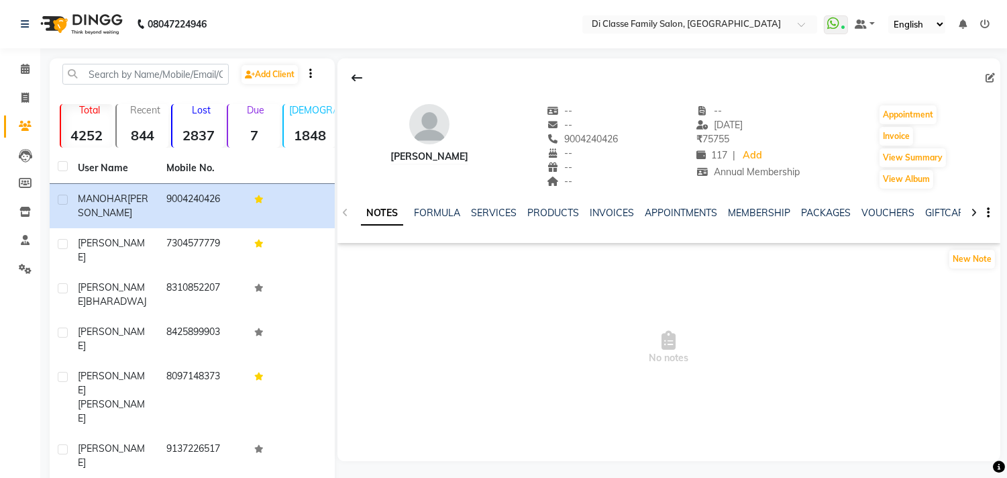
click at [996, 26] on ul "WhatsApp Status ✕ Status: Connected Most Recent Message: 01-09-2025 11:27 AM Re…" at bounding box center [910, 24] width 172 height 18
click at [987, 23] on icon at bounding box center [984, 23] width 9 height 9
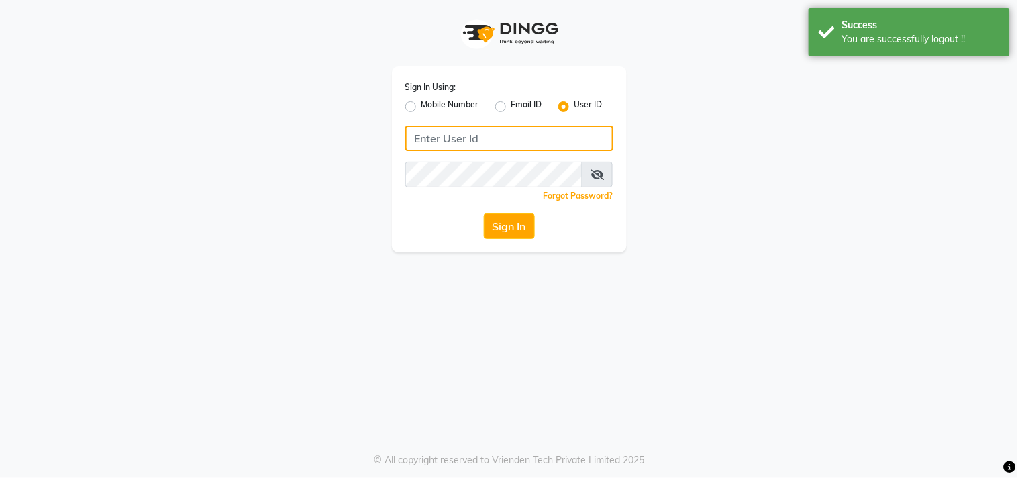
type input "9889882928"
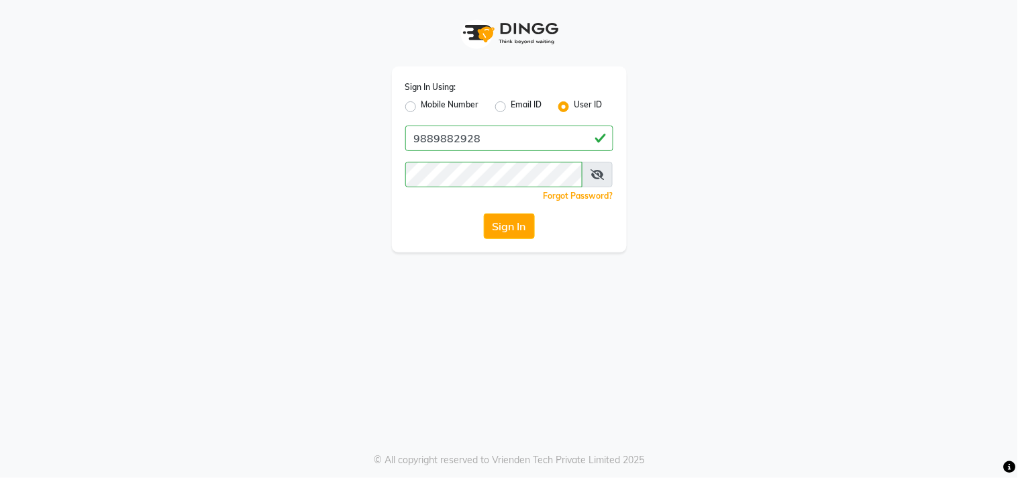
click at [421, 104] on label "Mobile Number" at bounding box center [450, 107] width 58 height 16
click at [421, 104] on input "Mobile Number" at bounding box center [425, 103] width 9 height 9
radio input "true"
radio input "false"
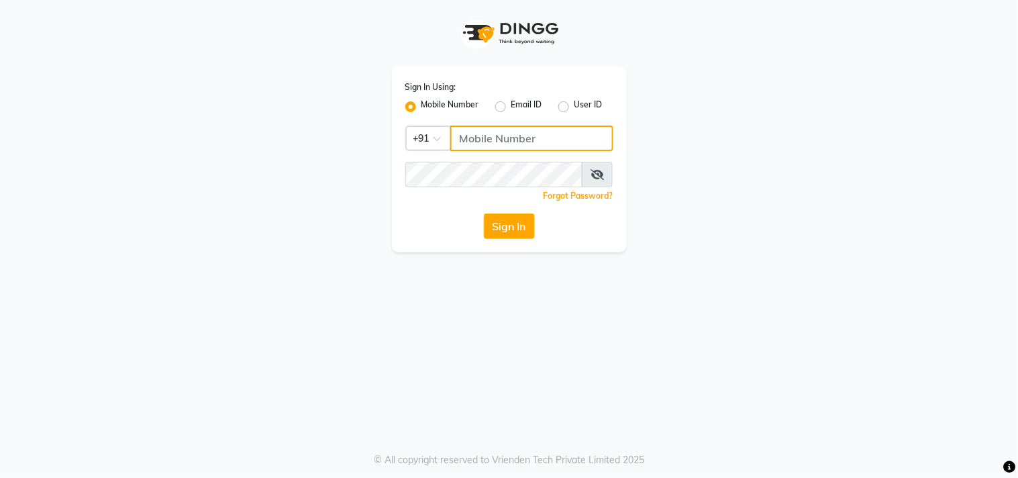
click at [460, 130] on input "Username" at bounding box center [531, 138] width 163 height 26
click at [518, 144] on input "Username" at bounding box center [531, 138] width 163 height 26
click at [574, 109] on label "User ID" at bounding box center [588, 107] width 28 height 16
click at [574, 107] on input "User ID" at bounding box center [578, 103] width 9 height 9
radio input "true"
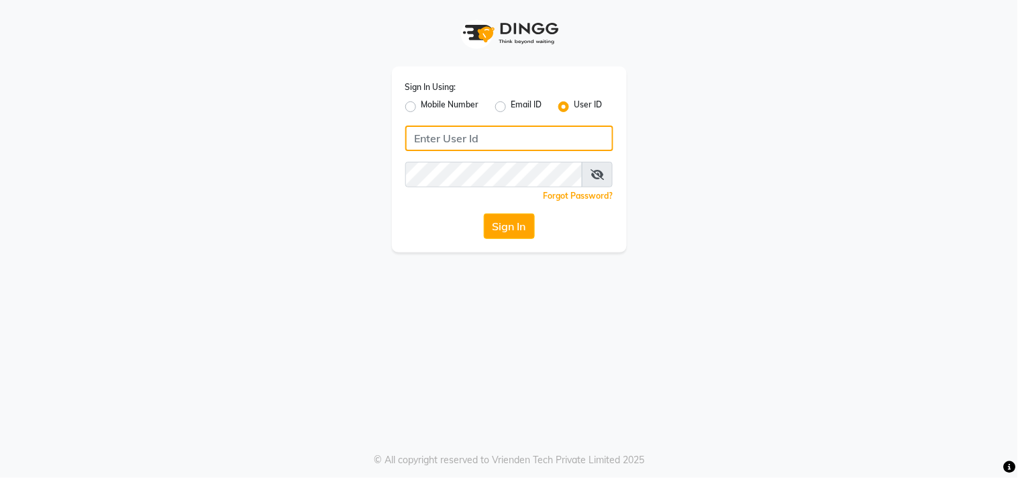
click at [538, 142] on input "Username" at bounding box center [509, 138] width 208 height 26
click at [426, 142] on input "Username" at bounding box center [509, 138] width 208 height 26
click at [421, 105] on label "Mobile Number" at bounding box center [450, 107] width 58 height 16
click at [421, 105] on input "Mobile Number" at bounding box center [425, 103] width 9 height 9
radio input "true"
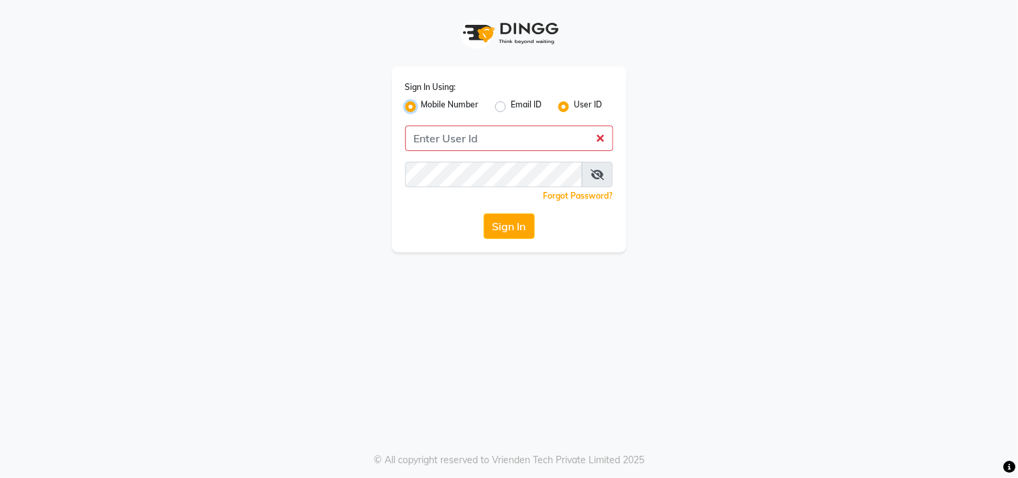
radio input "false"
click at [470, 135] on input "Username" at bounding box center [531, 138] width 163 height 26
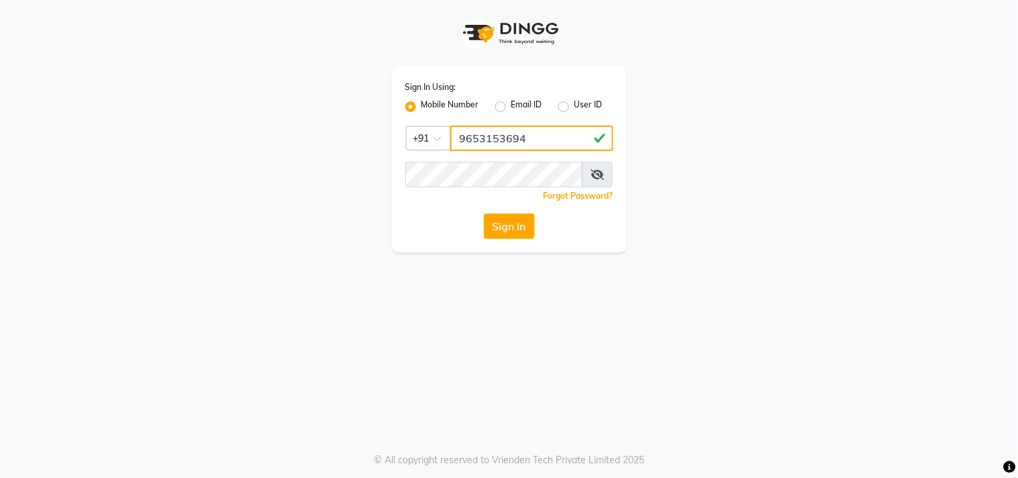
click at [470, 136] on input "9653153694" at bounding box center [531, 138] width 163 height 26
type input "9653153694"
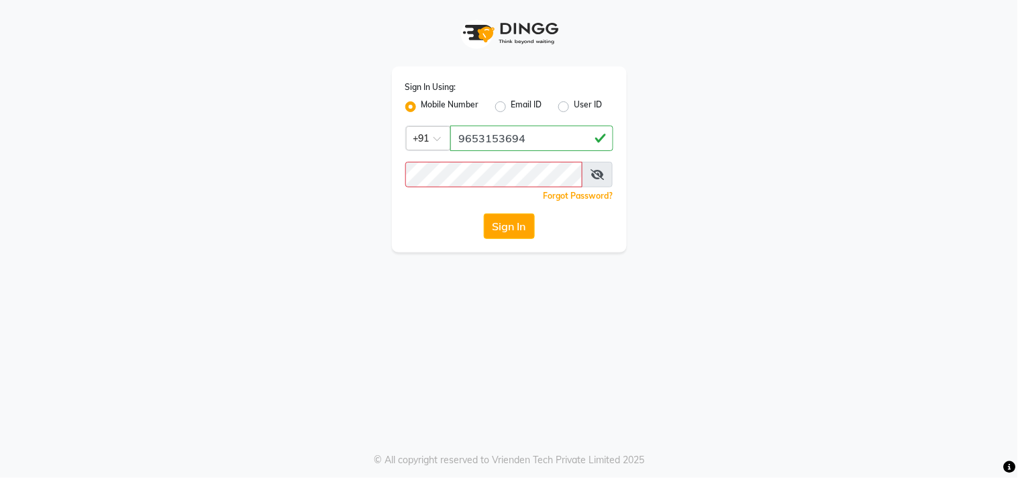
click at [456, 229] on div "Sign In" at bounding box center [509, 226] width 208 height 26
click at [506, 146] on input "9653153694" at bounding box center [531, 138] width 163 height 26
click at [506, 145] on input "9653153694" at bounding box center [531, 138] width 163 height 26
click at [506, 144] on input "9653153694" at bounding box center [531, 138] width 163 height 26
click at [389, 232] on div "Sign In Using: Mobile Number Email ID User ID Country Code × +91 9653153694 Rem…" at bounding box center [509, 126] width 255 height 252
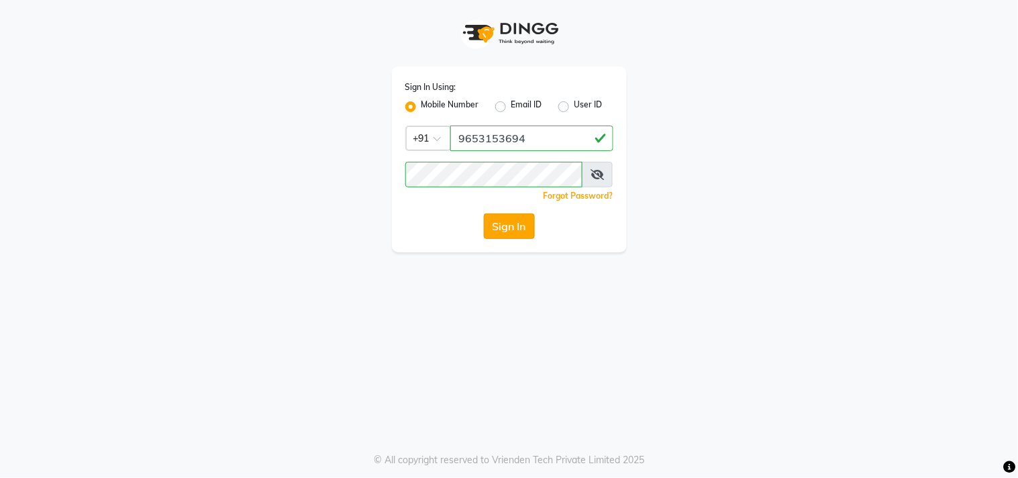
click at [519, 231] on button "Sign In" at bounding box center [509, 226] width 51 height 26
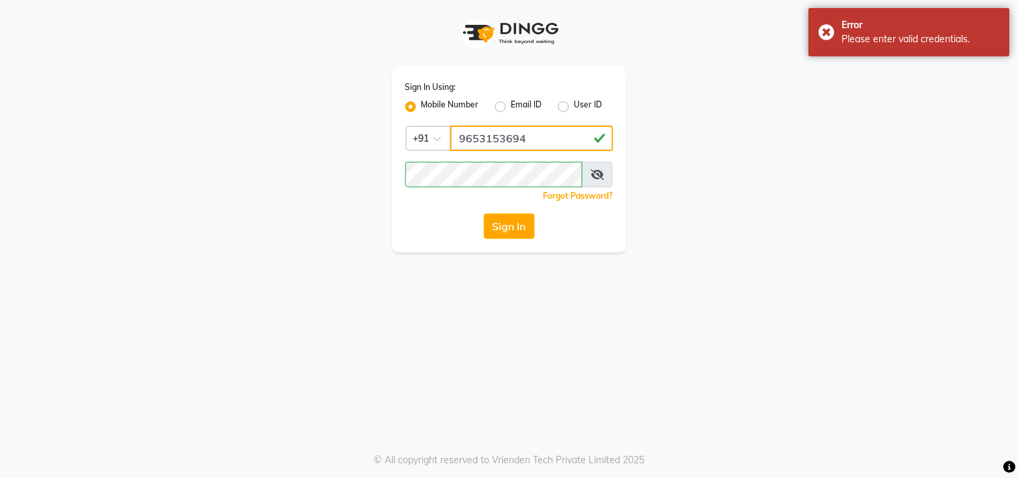
click at [521, 135] on input "9653153694" at bounding box center [531, 138] width 163 height 26
click at [531, 139] on input "9653153694" at bounding box center [531, 138] width 163 height 26
click at [574, 104] on label "User ID" at bounding box center [588, 107] width 28 height 16
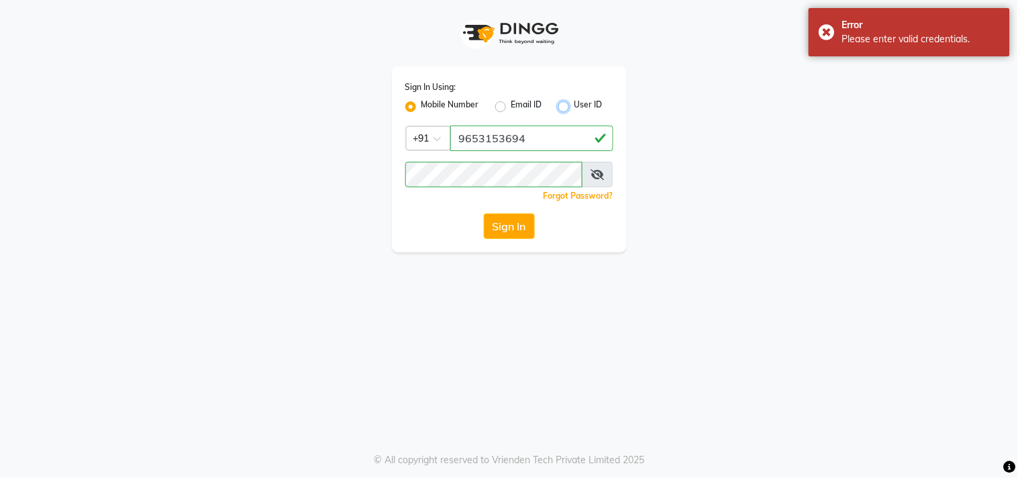
click at [574, 104] on input "User ID" at bounding box center [578, 103] width 9 height 9
radio input "true"
radio input "false"
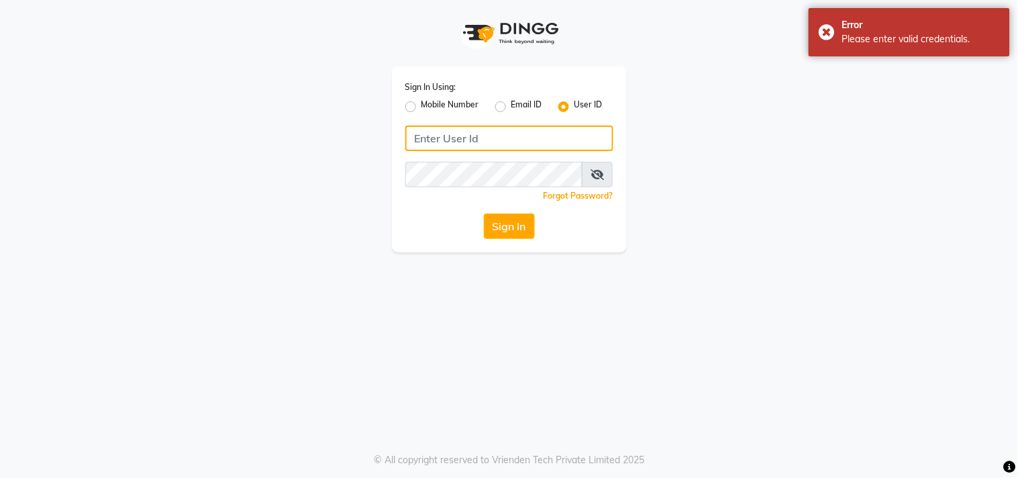
click at [515, 134] on input "Username" at bounding box center [509, 138] width 208 height 26
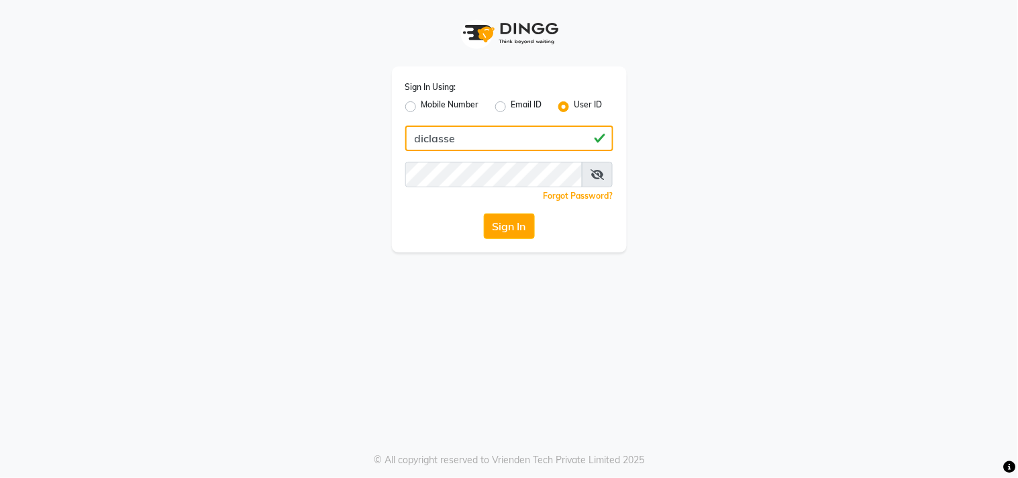
type input "diclasse"
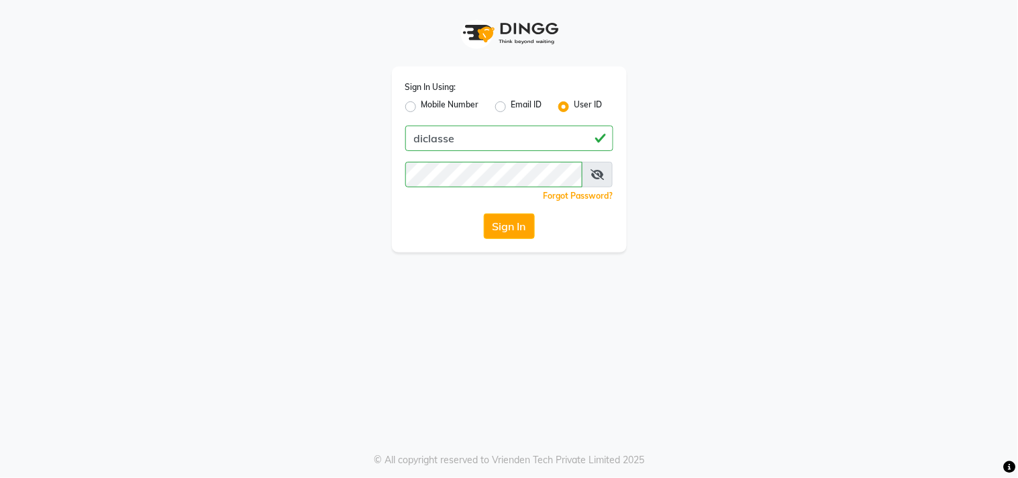
click at [430, 234] on div "Sign In" at bounding box center [509, 226] width 208 height 26
click at [497, 218] on button "Sign In" at bounding box center [509, 226] width 51 height 26
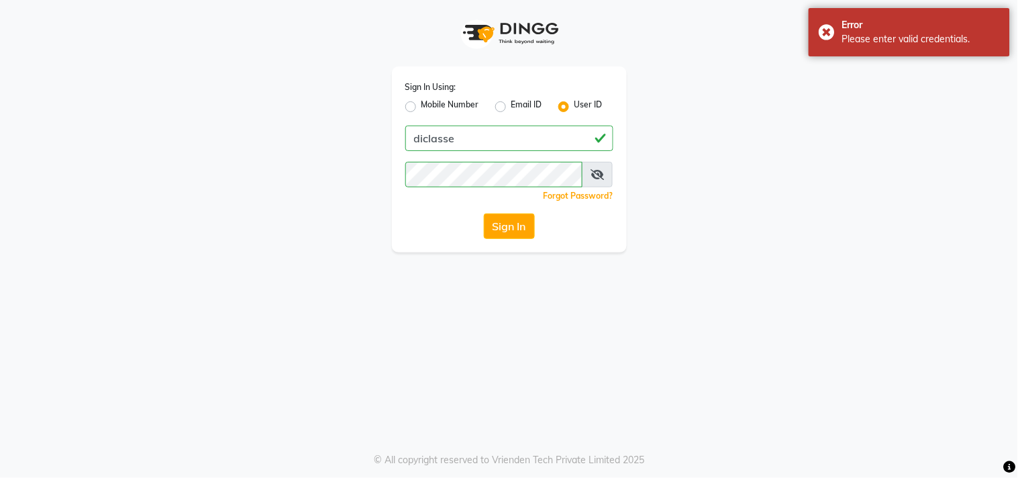
click at [599, 172] on icon at bounding box center [597, 174] width 13 height 11
click at [440, 205] on div "Sign In Using: Mobile Number Email ID User ID diclasse Remember me Forgot Passw…" at bounding box center [509, 159] width 235 height 186
click at [519, 235] on button "Sign In" at bounding box center [509, 226] width 51 height 26
